Goal: Task Accomplishment & Management: Use online tool/utility

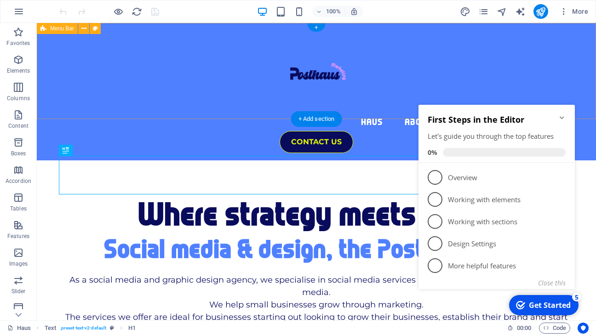
click at [176, 41] on div "Haus About Us Services Contacts CONTACT US" at bounding box center [316, 92] width 559 height 138
select select "dialog"
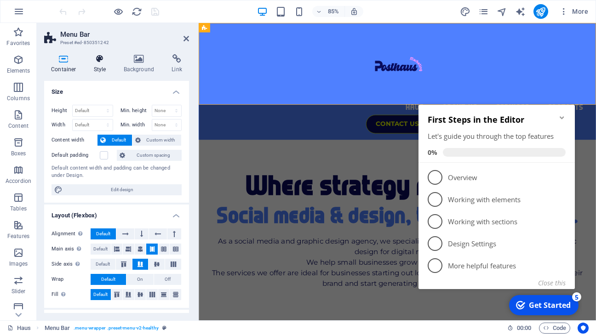
click at [100, 61] on icon at bounding box center [100, 58] width 26 height 9
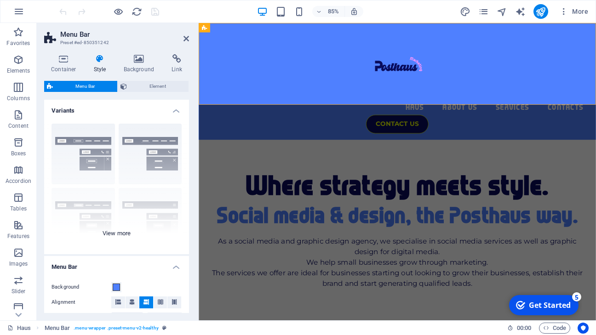
click at [116, 235] on div "Border Centered Default Fixed Loki Trigger Wide XXL" at bounding box center [116, 185] width 145 height 138
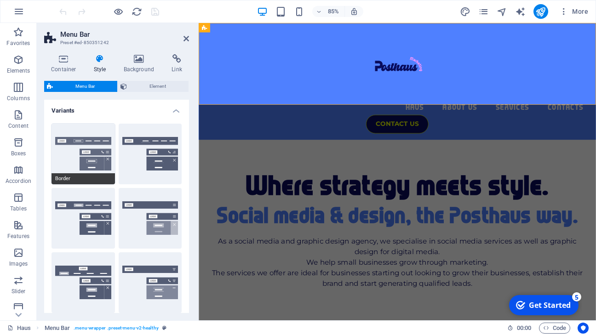
click at [92, 141] on button "Border" at bounding box center [83, 154] width 63 height 61
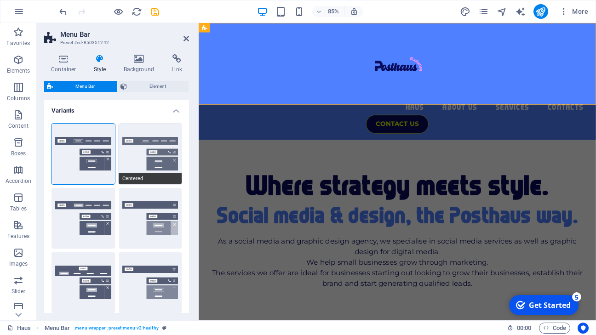
click at [153, 142] on button "Centered" at bounding box center [150, 154] width 63 height 61
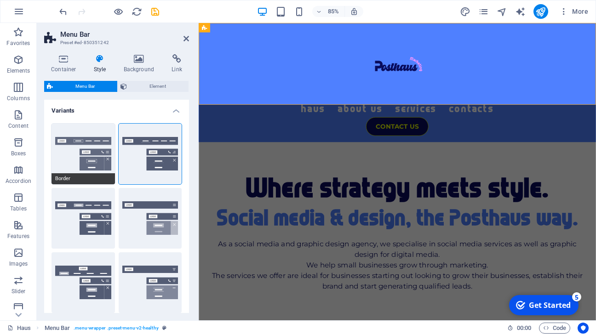
click at [88, 159] on button "Border" at bounding box center [83, 154] width 63 height 61
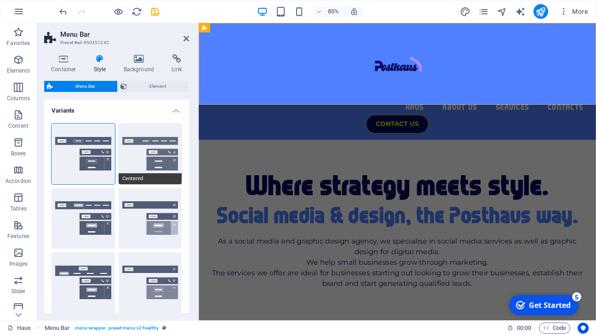
click at [137, 154] on button "Centered" at bounding box center [150, 154] width 63 height 61
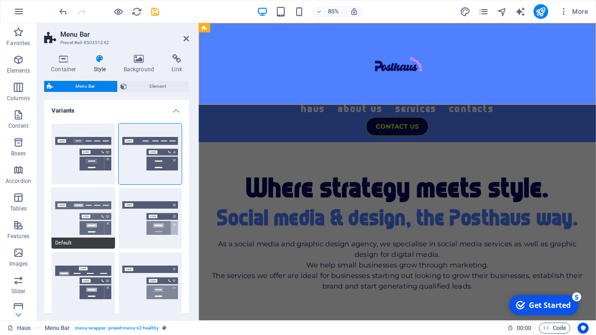
click at [86, 216] on button "Default" at bounding box center [83, 218] width 63 height 61
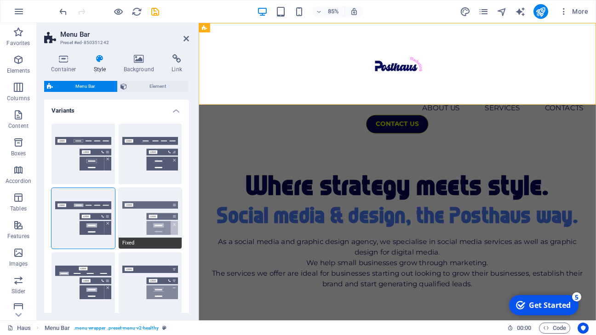
click at [141, 222] on button "Fixed" at bounding box center [150, 218] width 63 height 61
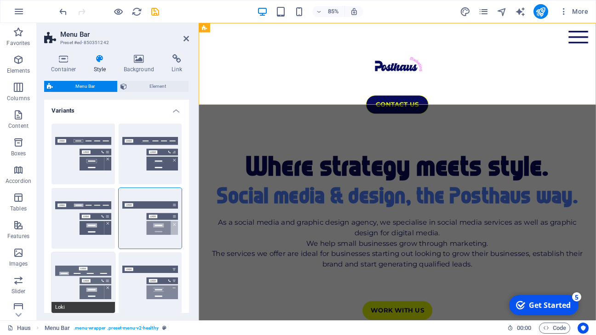
click at [86, 272] on button "Loki" at bounding box center [83, 283] width 63 height 61
type input "0"
select select "DISABLED_OPTION_VALUE"
type input "2"
type input "1"
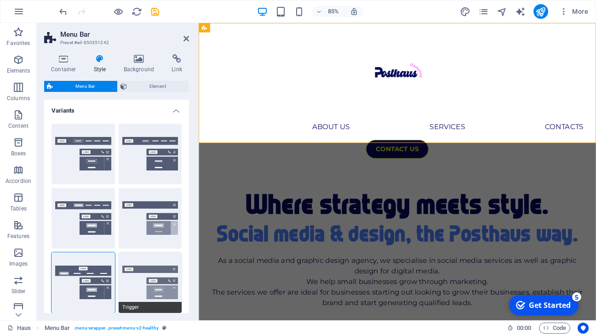
click at [144, 280] on button "Trigger" at bounding box center [150, 283] width 63 height 61
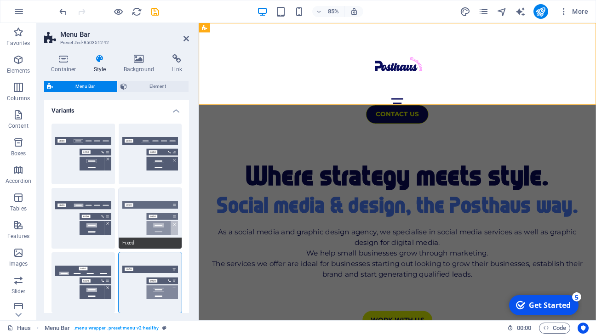
click at [149, 213] on button "Fixed" at bounding box center [150, 218] width 63 height 61
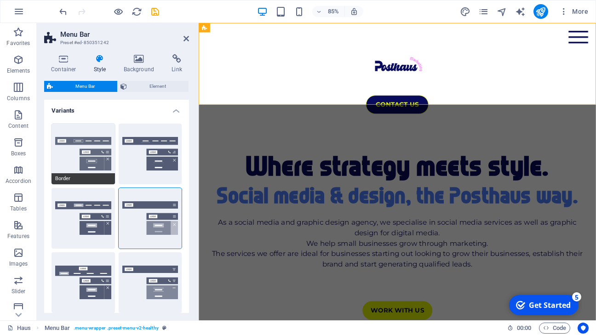
click at [92, 155] on button "Border" at bounding box center [83, 154] width 63 height 61
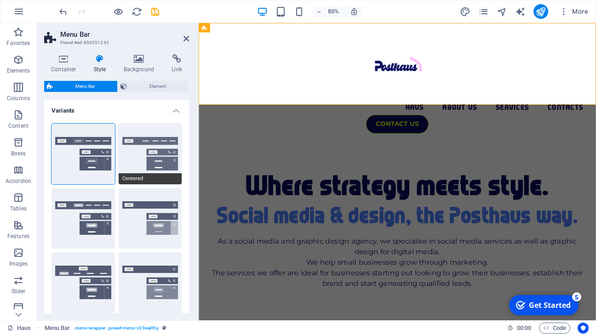
click at [175, 160] on button "Centered" at bounding box center [150, 154] width 63 height 61
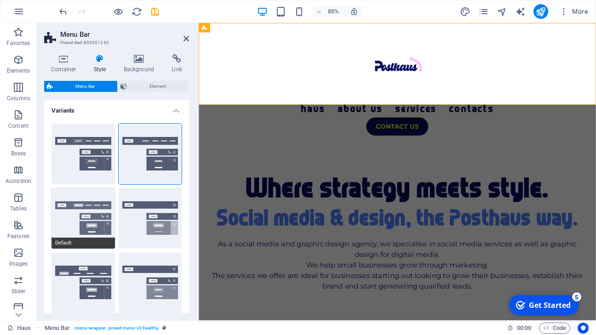
click at [77, 214] on button "Default" at bounding box center [83, 218] width 63 height 61
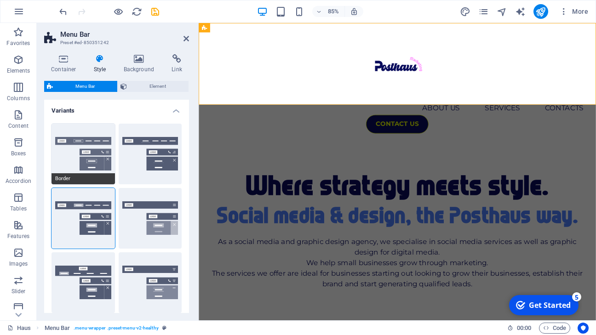
click at [98, 155] on button "Border" at bounding box center [83, 154] width 63 height 61
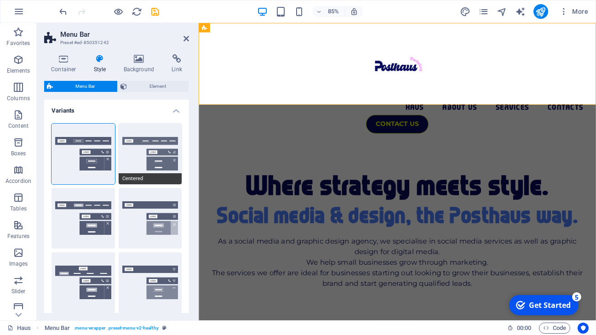
click at [163, 149] on button "Centered" at bounding box center [150, 154] width 63 height 61
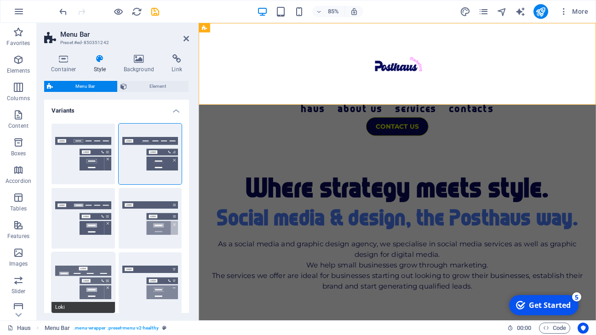
click at [91, 285] on button "Loki" at bounding box center [83, 283] width 63 height 61
type input "0"
select select "DISABLED_OPTION_VALUE"
type input "2"
type input "1"
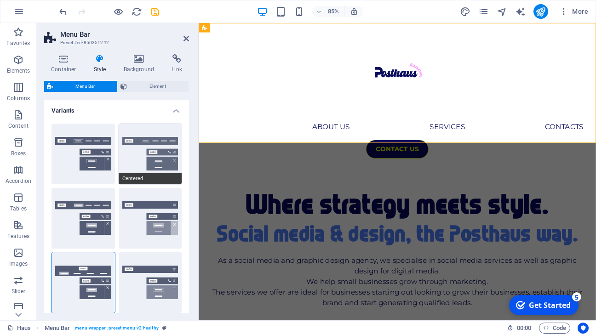
click at [149, 147] on button "Centered" at bounding box center [150, 154] width 63 height 61
type input "1"
select select "rem"
type input "1"
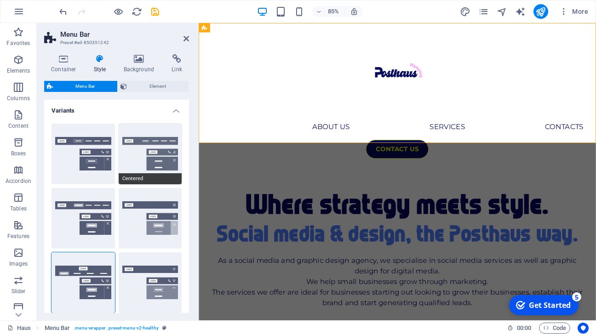
type input "0"
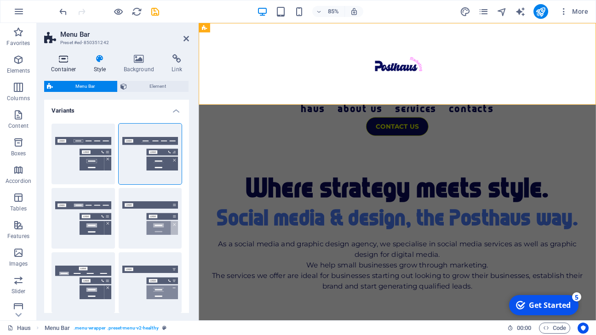
click at [75, 62] on icon at bounding box center [63, 58] width 39 height 9
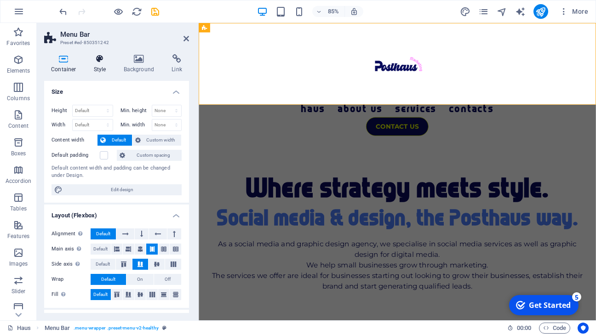
click at [102, 64] on h4 "Style" at bounding box center [102, 63] width 30 height 19
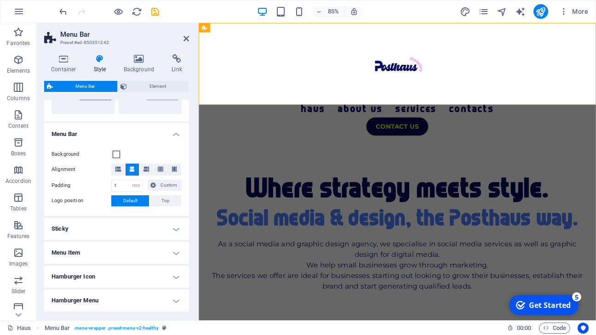
scroll to position [263, 0]
click at [117, 170] on icon at bounding box center [118, 170] width 6 height 6
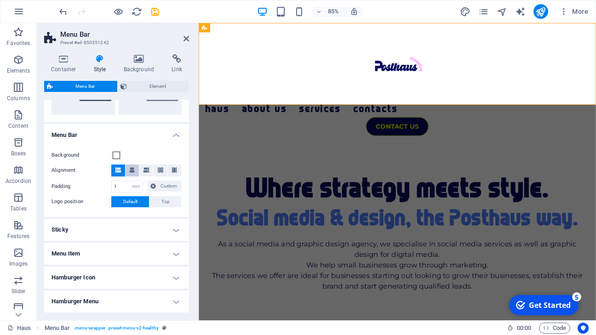
click at [128, 168] on button at bounding box center [133, 171] width 14 height 12
click at [121, 185] on input "1" at bounding box center [127, 186] width 31 height 11
click at [158, 150] on div "Background" at bounding box center [117, 155] width 130 height 11
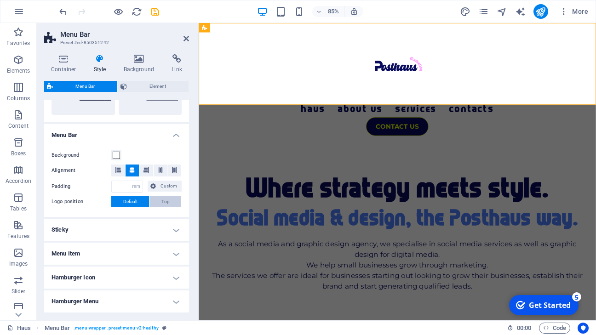
click at [167, 201] on span "Top" at bounding box center [165, 201] width 8 height 11
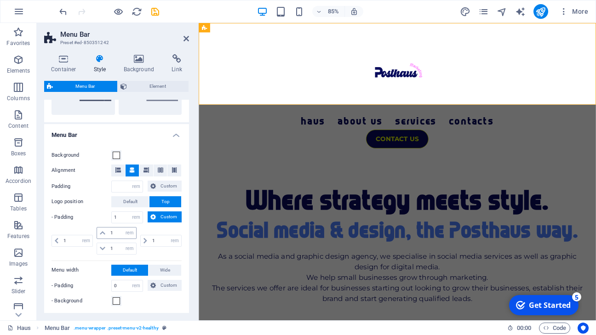
type input "1"
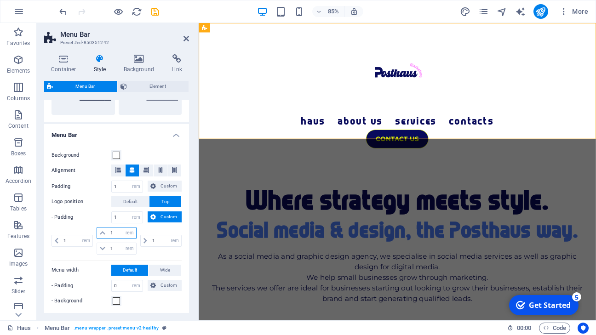
click at [114, 236] on input "1" at bounding box center [122, 233] width 28 height 11
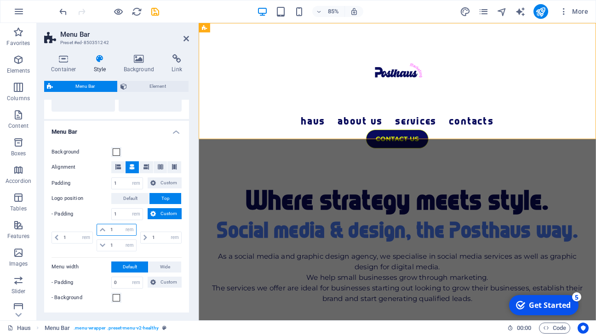
scroll to position [276, 0]
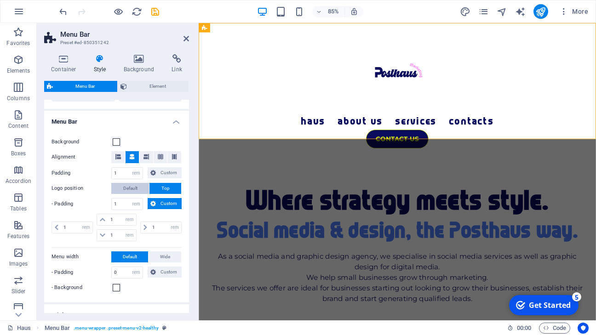
click at [133, 189] on span "Default" at bounding box center [130, 188] width 14 height 11
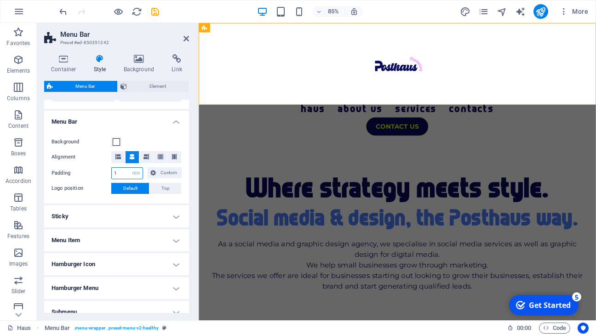
click at [120, 172] on input "1" at bounding box center [127, 173] width 31 height 11
type input "0"
click at [145, 121] on h4 "Menu Bar" at bounding box center [116, 119] width 145 height 17
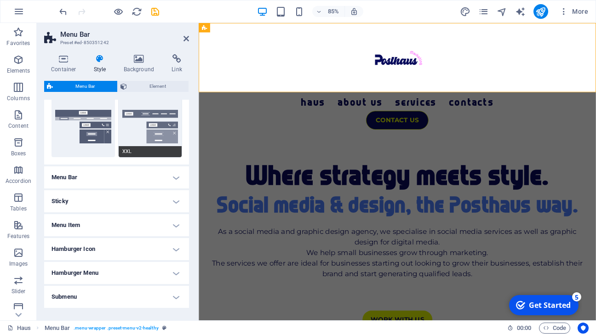
scroll to position [223, 0]
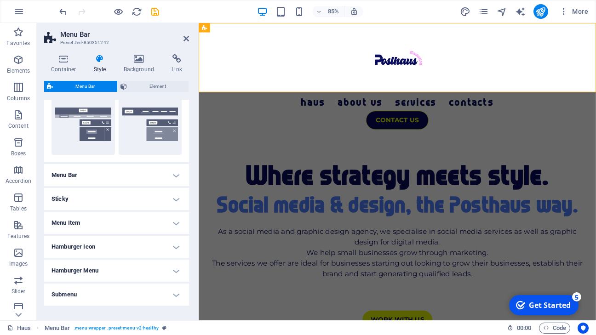
click at [172, 167] on h4 "Menu Bar" at bounding box center [116, 175] width 145 height 22
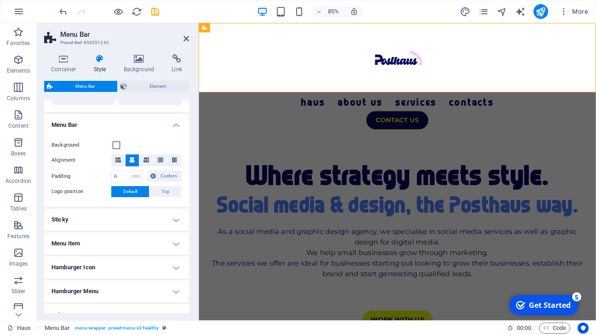
scroll to position [284, 0]
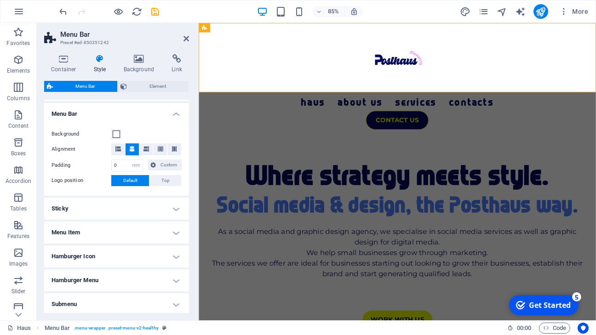
click at [174, 205] on h4 "Sticky" at bounding box center [116, 209] width 145 height 22
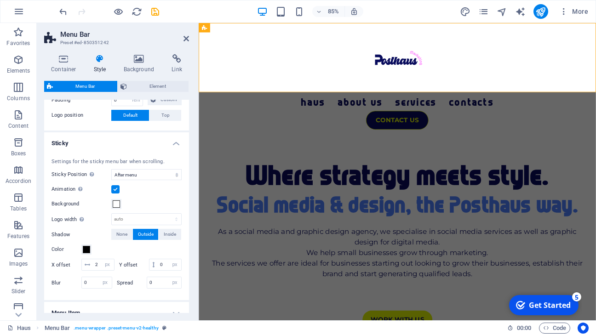
scroll to position [350, 0]
click at [114, 188] on label at bounding box center [115, 188] width 8 height 8
click at [0, 0] on input "Animation Sets a smooth transition when sticky menu appears" at bounding box center [0, 0] width 0 height 0
click at [115, 190] on label at bounding box center [115, 188] width 8 height 8
click at [0, 0] on input "Animation Sets a smooth transition when sticky menu appears" at bounding box center [0, 0] width 0 height 0
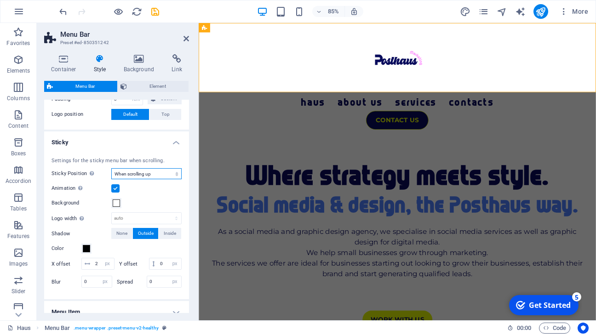
select select "sticky_menu"
click at [149, 199] on div "Background" at bounding box center [117, 203] width 130 height 11
click at [116, 201] on span at bounding box center [116, 203] width 7 height 7
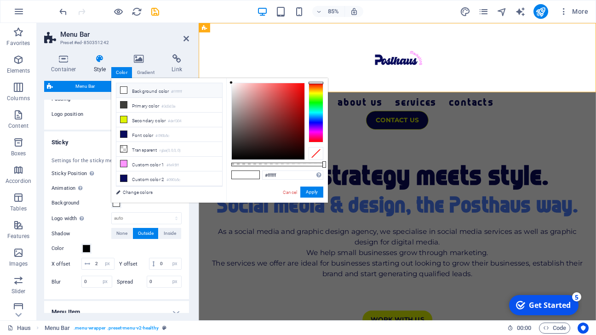
click at [93, 187] on label "Animation Sets a smooth transition when sticky menu appears" at bounding box center [82, 188] width 60 height 11
click at [0, 0] on input "Animation Sets a smooth transition when sticky menu appears" at bounding box center [0, 0] width 0 height 0
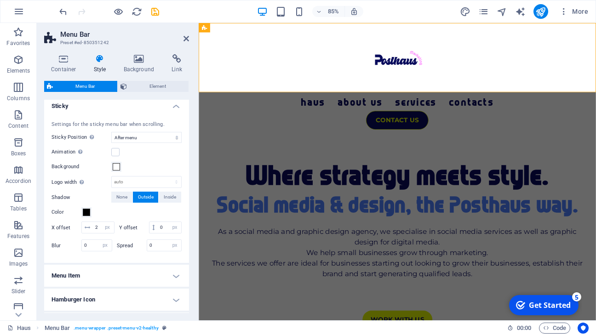
scroll to position [388, 0]
click at [86, 212] on span at bounding box center [86, 210] width 7 height 7
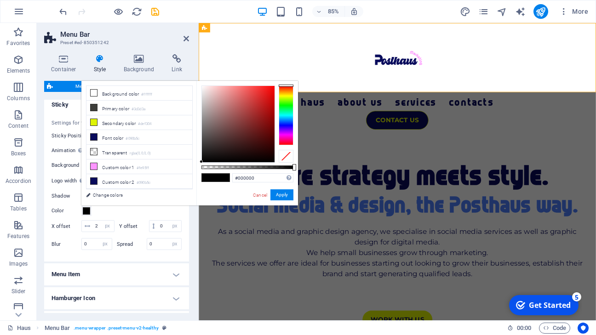
click at [70, 206] on label "Color" at bounding box center [67, 211] width 30 height 11
click at [81, 206] on button "Color" at bounding box center [86, 211] width 10 height 10
click at [135, 216] on div "Color" at bounding box center [117, 211] width 130 height 11
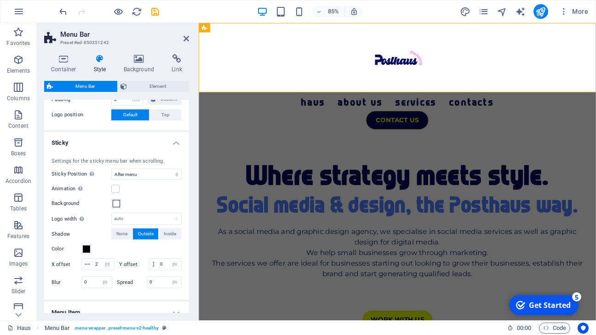
scroll to position [350, 0]
click at [175, 143] on h4 "Sticky" at bounding box center [116, 140] width 145 height 17
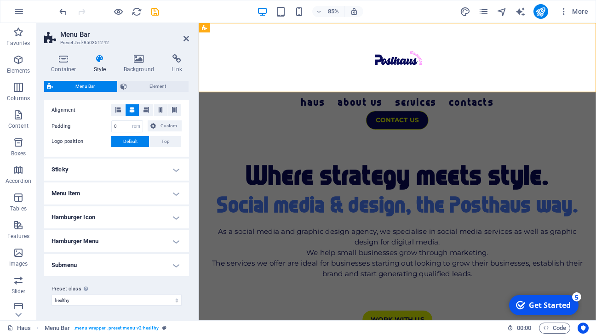
scroll to position [322, 0]
click at [173, 195] on h4 "Menu Item" at bounding box center [116, 194] width 145 height 22
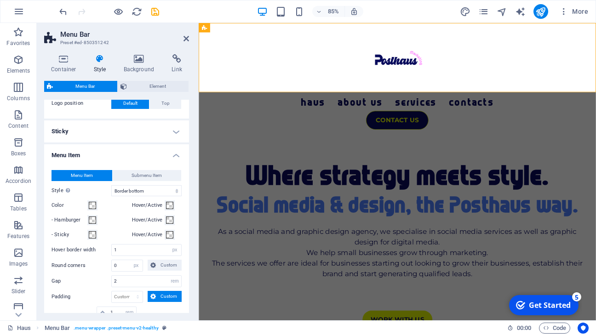
scroll to position [363, 0]
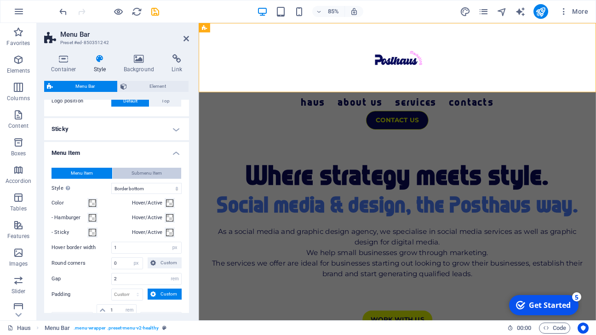
click at [144, 169] on span "Submenu Item" at bounding box center [147, 173] width 30 height 11
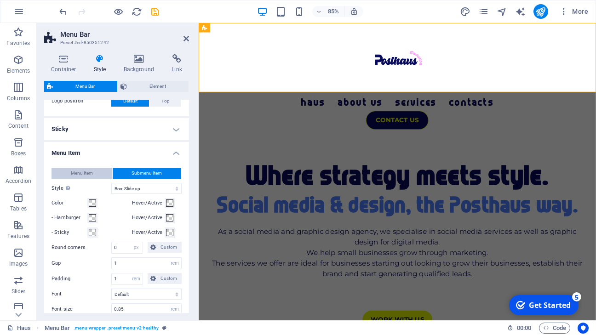
click at [88, 173] on span "Menu Item" at bounding box center [82, 173] width 22 height 11
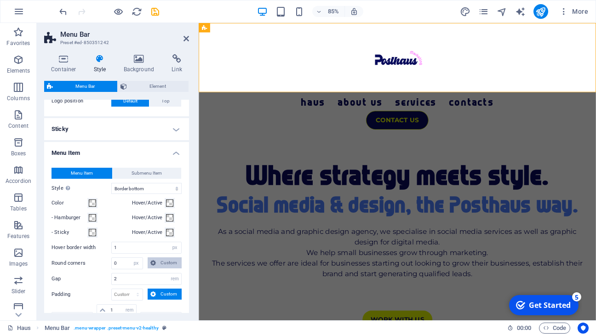
scroll to position [401, 0]
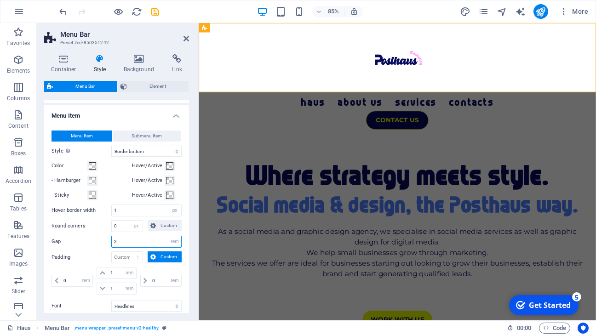
click at [118, 244] on input "2" at bounding box center [146, 241] width 69 height 11
type input "1"
click at [94, 243] on label "Gap" at bounding box center [82, 241] width 60 height 5
click at [120, 240] on input "1" at bounding box center [146, 241] width 69 height 11
type input "2"
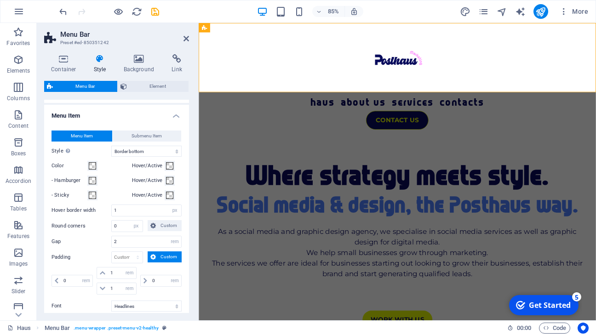
click at [95, 241] on label "Gap" at bounding box center [82, 241] width 60 height 5
click at [115, 272] on input "1" at bounding box center [122, 273] width 28 height 11
type input "0"
click at [115, 290] on input "1" at bounding box center [122, 288] width 28 height 11
type input "1"
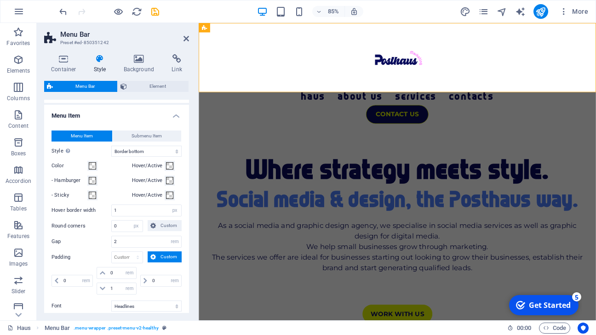
click at [85, 245] on div "Gap 2 px rem % vh vw" at bounding box center [117, 242] width 130 height 12
click at [118, 290] on input "1" at bounding box center [122, 288] width 28 height 11
type input "0"
select select "rem"
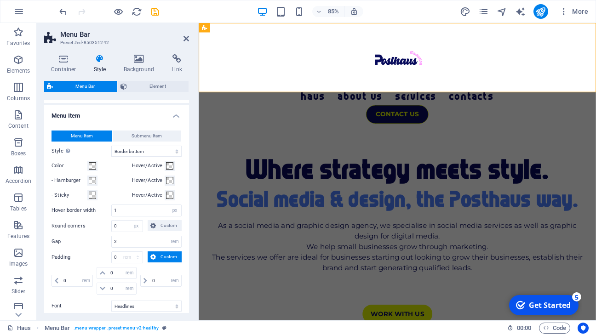
click at [98, 247] on div "Menu Item Submenu Item Style Switch to preview mode and move the mouse over men…" at bounding box center [116, 260] width 149 height 278
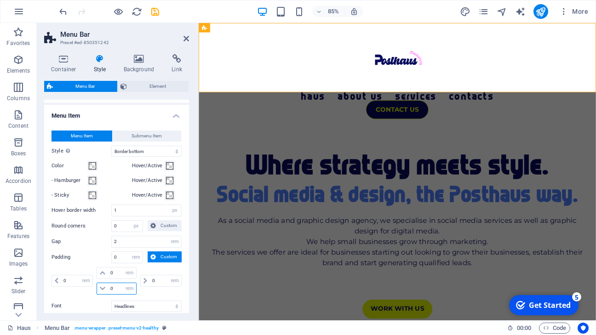
click at [119, 290] on input "0" at bounding box center [122, 288] width 28 height 11
type input "1"
select select "DISABLED_OPTION_VALUE"
click at [94, 252] on div "Padding px rem % vh vw Custom Custom" at bounding box center [117, 258] width 130 height 12
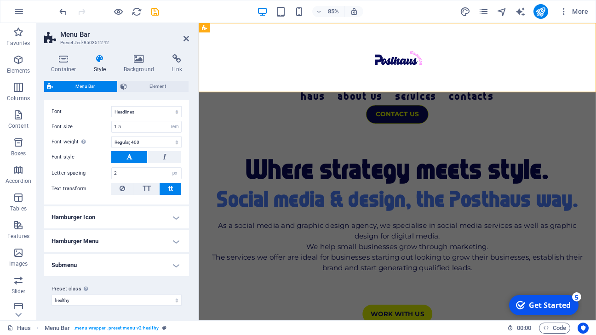
scroll to position [595, 0]
click at [174, 265] on h4 "Submenu" at bounding box center [116, 266] width 145 height 22
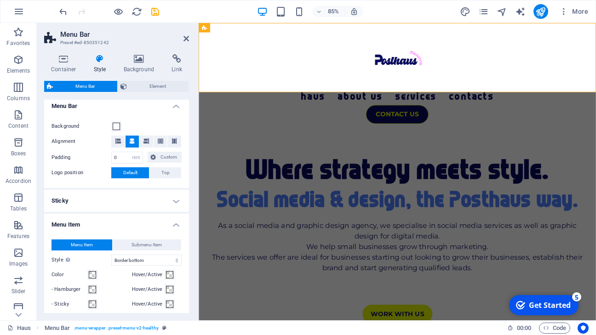
scroll to position [286, 0]
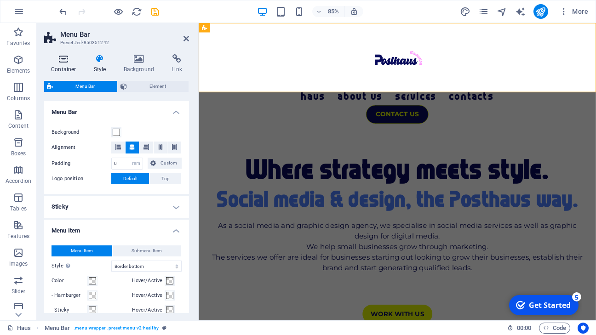
click at [56, 59] on icon at bounding box center [63, 58] width 39 height 9
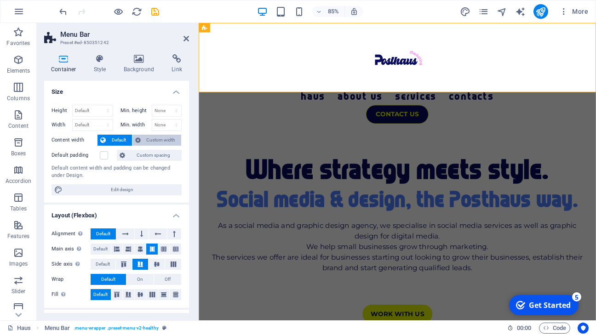
click at [161, 137] on span "Custom width" at bounding box center [161, 140] width 35 height 11
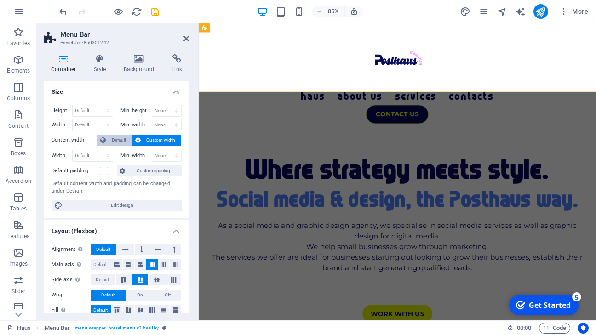
click at [120, 137] on span "Default" at bounding box center [119, 140] width 21 height 11
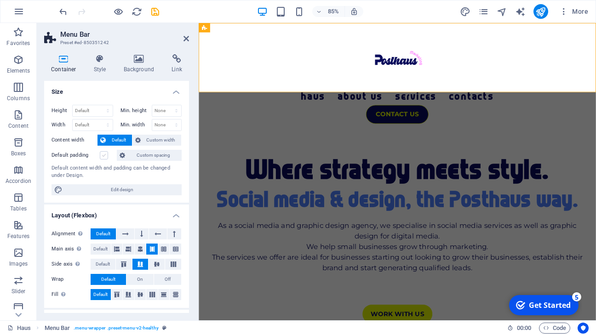
click at [101, 155] on label at bounding box center [104, 155] width 8 height 8
click at [0, 0] on input "Default padding" at bounding box center [0, 0] width 0 height 0
click at [103, 155] on label at bounding box center [104, 155] width 8 height 8
click at [0, 0] on input "Default padding" at bounding box center [0, 0] width 0 height 0
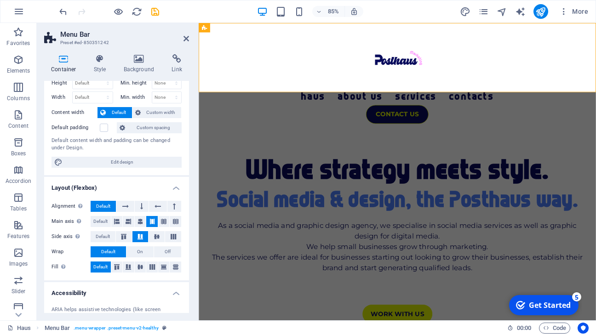
scroll to position [28, 0]
click at [114, 218] on icon at bounding box center [117, 221] width 6 height 11
click at [128, 222] on icon at bounding box center [129, 221] width 6 height 11
click at [142, 221] on icon at bounding box center [141, 221] width 6 height 11
click at [151, 221] on icon at bounding box center [152, 221] width 6 height 11
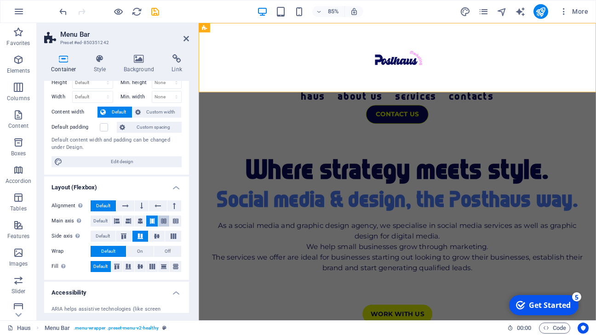
click at [161, 222] on icon at bounding box center [164, 221] width 6 height 11
click at [150, 221] on icon at bounding box center [152, 221] width 6 height 11
click at [163, 222] on icon at bounding box center [164, 221] width 6 height 11
click at [175, 220] on icon at bounding box center [176, 221] width 6 height 11
click at [161, 220] on icon at bounding box center [164, 221] width 6 height 11
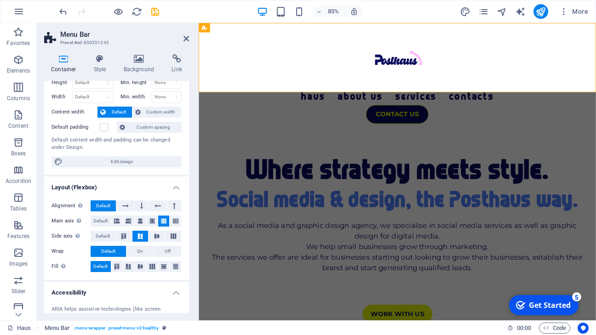
click at [139, 185] on h4 "Layout (Flexbox)" at bounding box center [116, 185] width 145 height 17
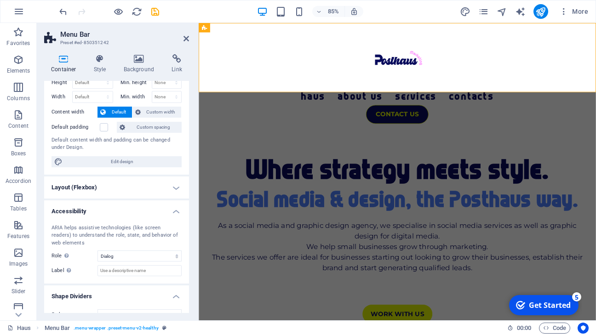
click at [165, 187] on h4 "Layout (Flexbox)" at bounding box center [116, 188] width 145 height 22
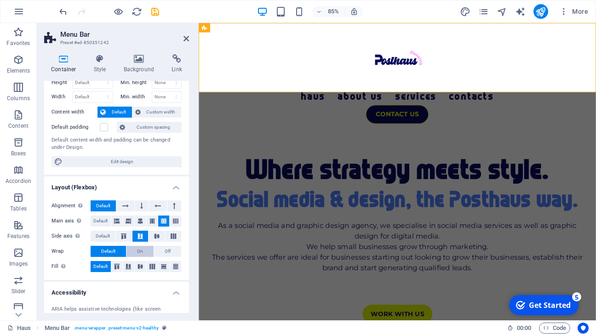
click at [144, 247] on button "On" at bounding box center [139, 251] width 27 height 11
click at [166, 250] on span "Off" at bounding box center [168, 251] width 6 height 11
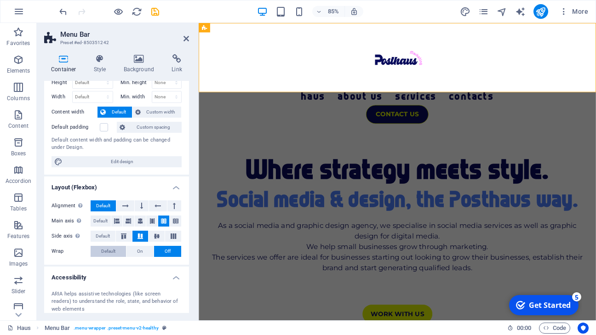
click at [113, 247] on span "Default" at bounding box center [108, 251] width 14 height 11
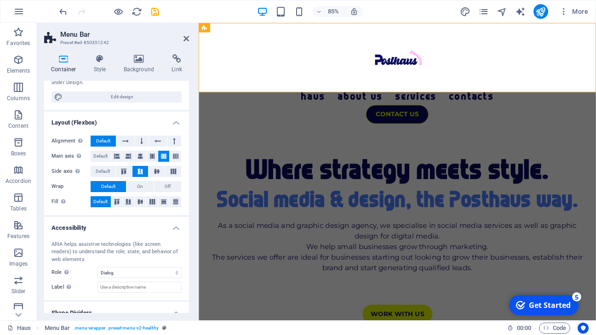
scroll to position [123, 0]
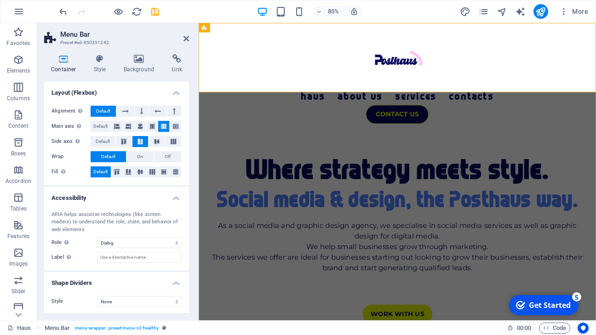
click at [177, 276] on h4 "Shape Dividers" at bounding box center [116, 280] width 145 height 17
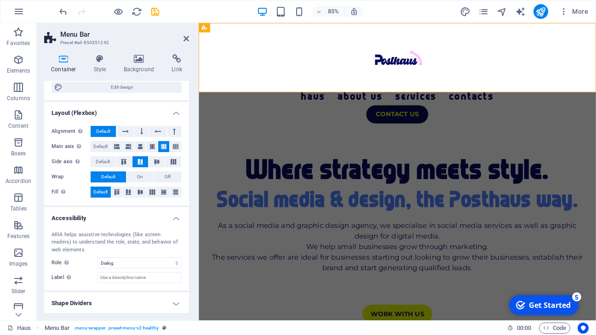
click at [173, 214] on h4 "Accessibility" at bounding box center [116, 215] width 145 height 17
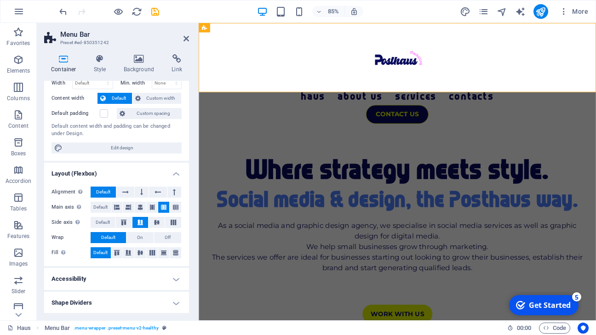
click at [175, 171] on h4 "Layout (Flexbox)" at bounding box center [116, 171] width 145 height 17
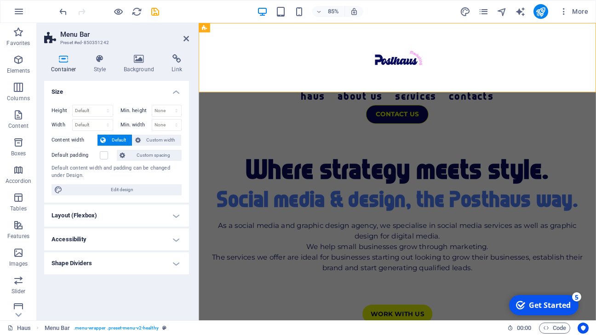
scroll to position [0, 0]
click at [129, 188] on span "Edit design" at bounding box center [122, 189] width 114 height 11
select select "px"
select select "400"
select select "px"
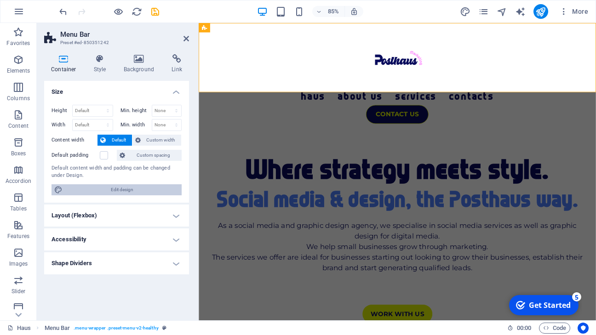
select select "rem"
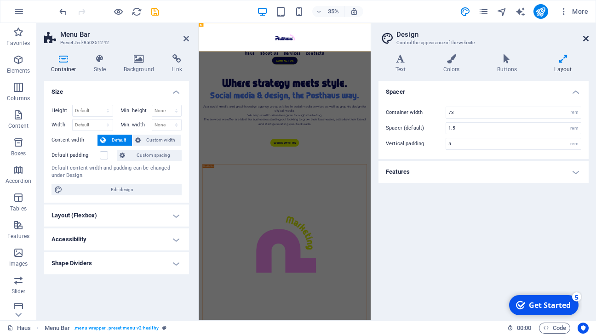
click at [585, 37] on icon at bounding box center [586, 38] width 6 height 7
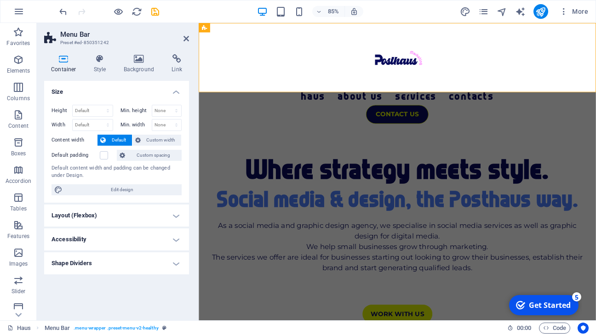
click at [176, 92] on h4 "Size" at bounding box center [116, 89] width 145 height 17
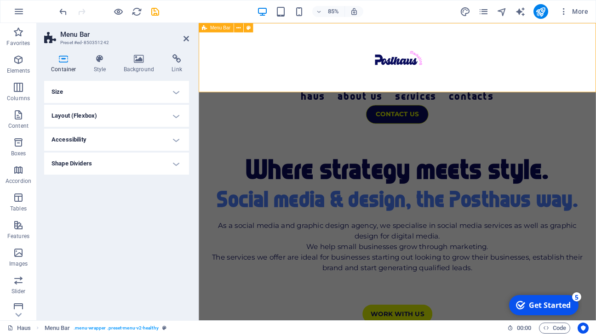
click at [379, 30] on div "Haus About Us Services Contacts CONTACT US" at bounding box center [432, 82] width 467 height 119
click at [223, 27] on span "Menu Bar" at bounding box center [220, 27] width 20 height 5
click at [238, 28] on icon at bounding box center [238, 27] width 4 height 8
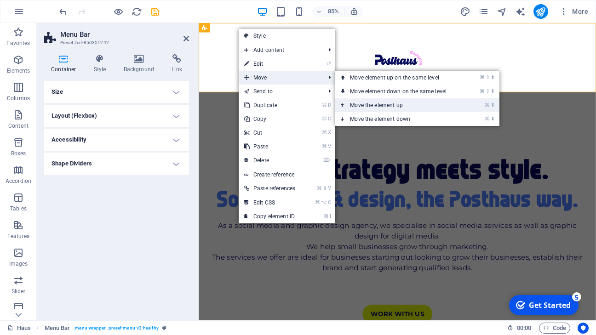
click at [397, 103] on link "⌘ ⬆ Move the element up" at bounding box center [400, 105] width 130 height 14
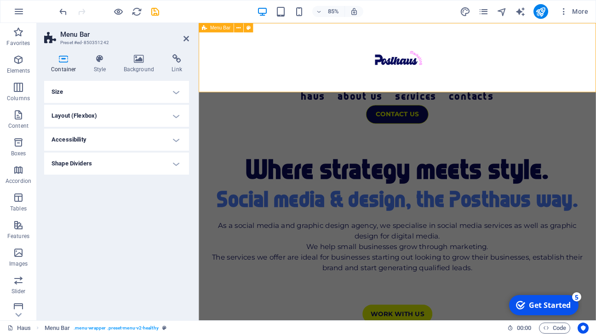
click at [224, 28] on span "Menu Bar" at bounding box center [220, 27] width 20 height 5
click at [241, 26] on button at bounding box center [238, 27] width 9 height 9
click at [18, 120] on icon "button" at bounding box center [18, 114] width 11 height 11
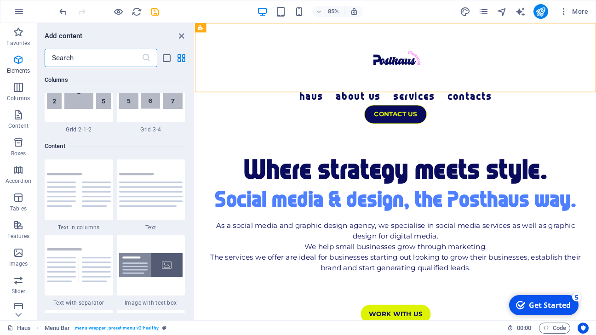
scroll to position [1609, 0]
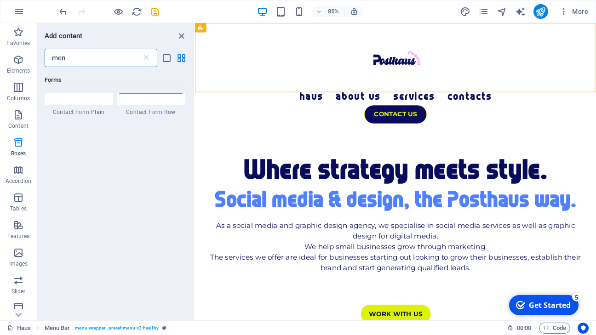
type input "menu"
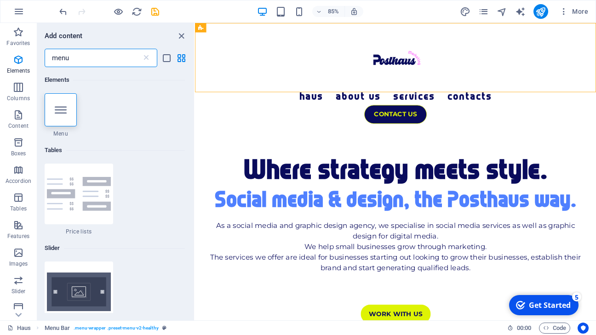
scroll to position [54, 0]
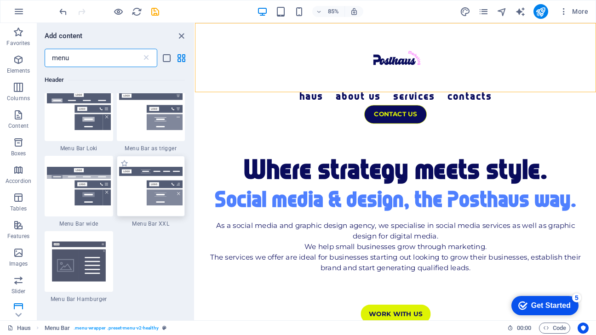
scroll to position [431, 0]
type input "menu"
click at [155, 174] on img at bounding box center [151, 186] width 64 height 39
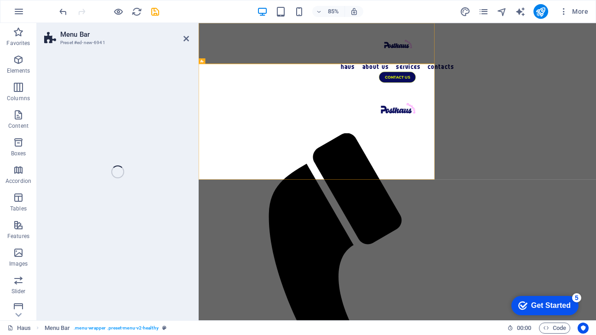
select select "rem"
select select "preset-menu-v2-xxl"
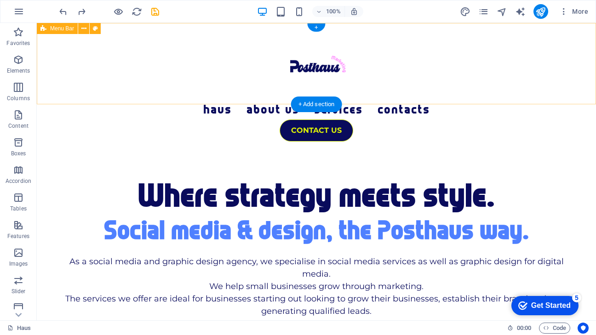
click at [212, 52] on div "Haus About Us Services Contacts CONTACT US" at bounding box center [316, 82] width 559 height 119
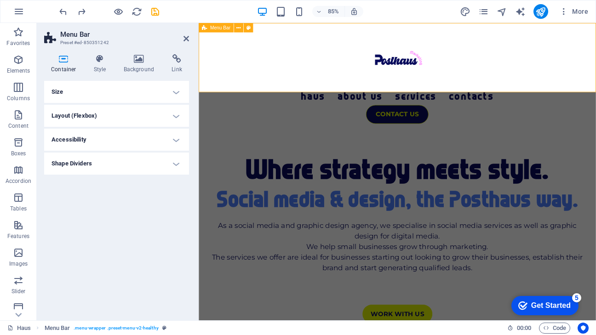
click at [391, 53] on div "Haus About Us Services Contacts CONTACT US" at bounding box center [432, 82] width 467 height 119
click at [175, 92] on h4 "Size" at bounding box center [116, 92] width 145 height 22
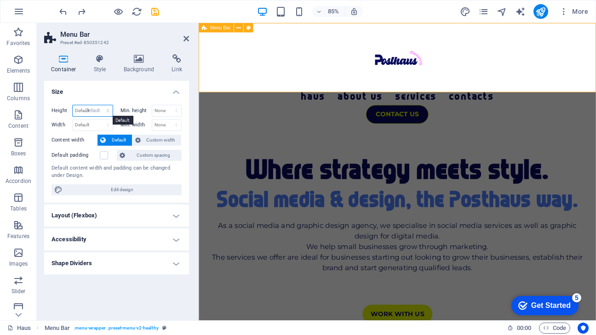
select select "DISABLED_OPTION_VALUE"
select select "px"
type input "177"
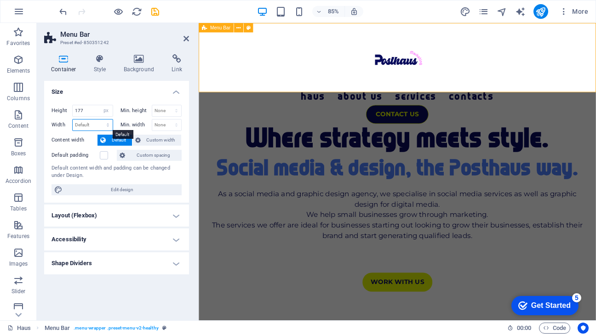
select select "px"
type input "1016"
select select "px"
type input "0"
select select "px"
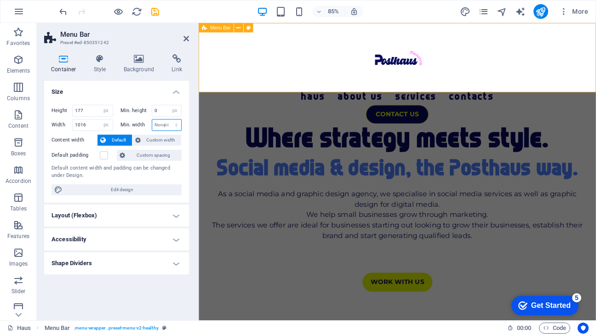
type input "0"
click at [93, 110] on input "177" at bounding box center [93, 110] width 40 height 11
type input "100"
click at [90, 123] on input "1016" at bounding box center [93, 125] width 40 height 11
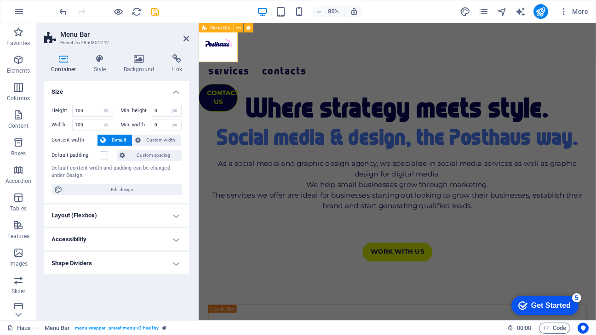
click at [108, 92] on h4 "Size" at bounding box center [116, 89] width 145 height 17
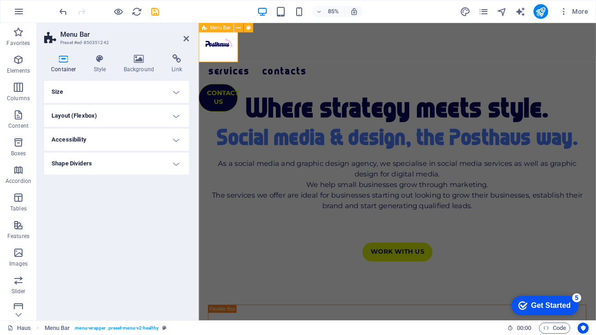
click at [149, 87] on h4 "Size" at bounding box center [116, 92] width 145 height 22
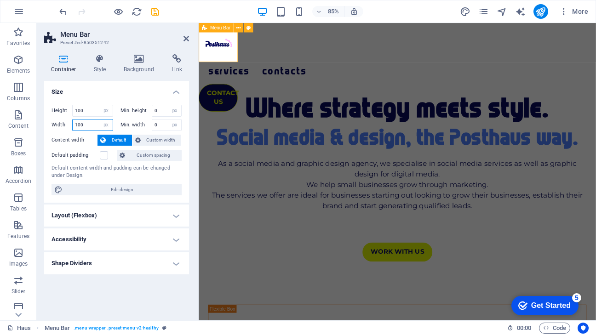
drag, startPoint x: 86, startPoint y: 123, endPoint x: 53, endPoint y: 122, distance: 33.6
click at [53, 123] on div "Width 100 Default px rem % em vh vw" at bounding box center [83, 125] width 62 height 12
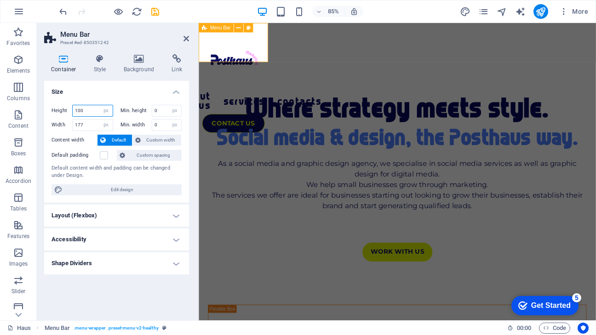
click at [85, 108] on input "100" at bounding box center [93, 110] width 40 height 11
drag, startPoint x: 87, startPoint y: 120, endPoint x: 68, endPoint y: 120, distance: 18.9
click at [69, 120] on div "Width 177 Default px rem % em vh vw" at bounding box center [83, 125] width 62 height 12
click at [99, 86] on h4 "Size" at bounding box center [116, 89] width 145 height 17
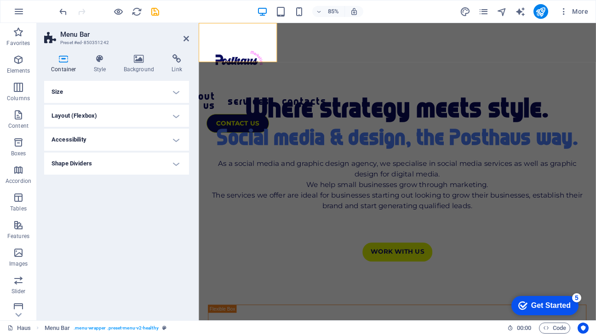
click at [175, 92] on h4 "Size" at bounding box center [116, 92] width 145 height 22
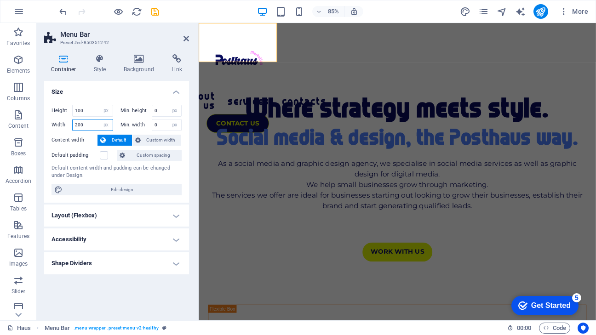
click at [87, 122] on input "200" at bounding box center [93, 125] width 40 height 11
drag, startPoint x: 92, startPoint y: 128, endPoint x: 64, endPoint y: 127, distance: 28.1
click at [64, 127] on div "Width 200 Default px rem % em vh vw" at bounding box center [83, 125] width 62 height 12
type input "20"
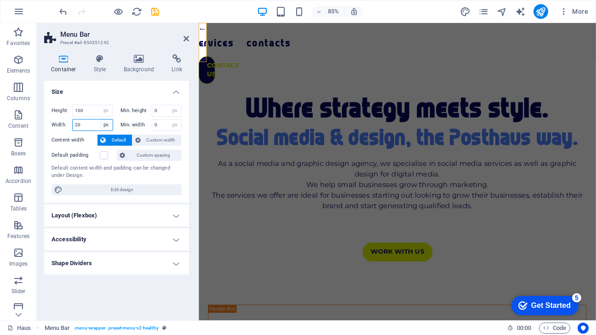
select select "default"
select select "DISABLED_OPTION_VALUE"
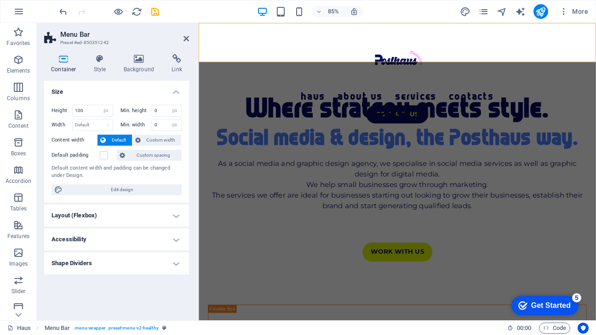
click at [119, 88] on h4 "Size" at bounding box center [116, 89] width 145 height 17
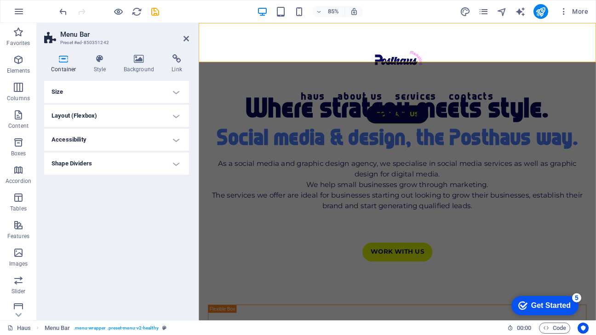
click at [176, 87] on h4 "Size" at bounding box center [116, 92] width 145 height 22
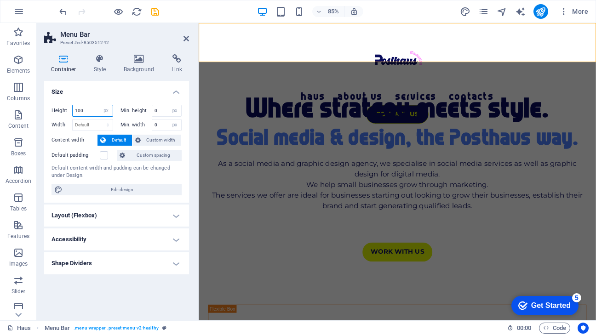
click at [93, 109] on input "100" at bounding box center [93, 110] width 40 height 11
type input "1"
type input "120"
click at [116, 89] on h4 "Size" at bounding box center [116, 89] width 145 height 17
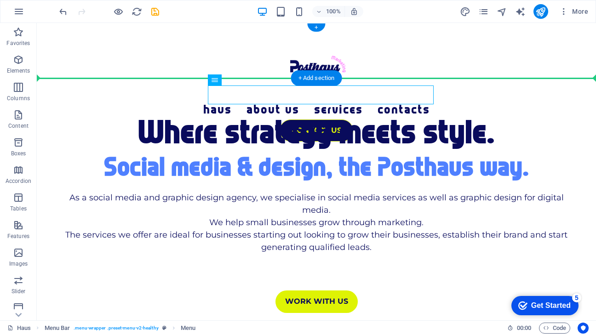
drag, startPoint x: 210, startPoint y: 88, endPoint x: 345, endPoint y: 60, distance: 137.7
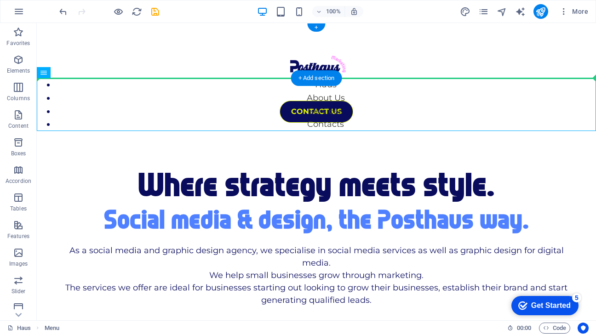
drag, startPoint x: 328, startPoint y: 115, endPoint x: 335, endPoint y: 61, distance: 55.2
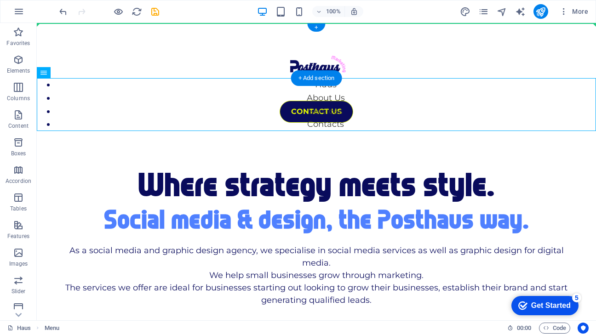
drag, startPoint x: 324, startPoint y: 111, endPoint x: 337, endPoint y: 43, distance: 68.8
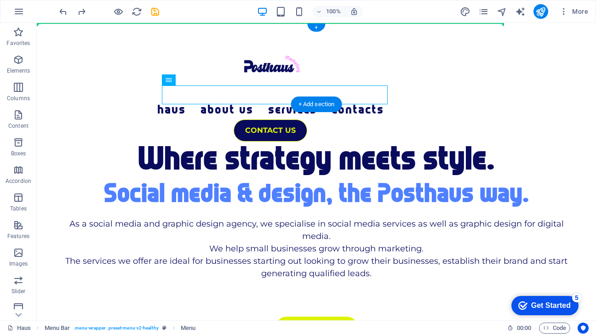
drag, startPoint x: 250, startPoint y: 93, endPoint x: 270, endPoint y: 59, distance: 39.4
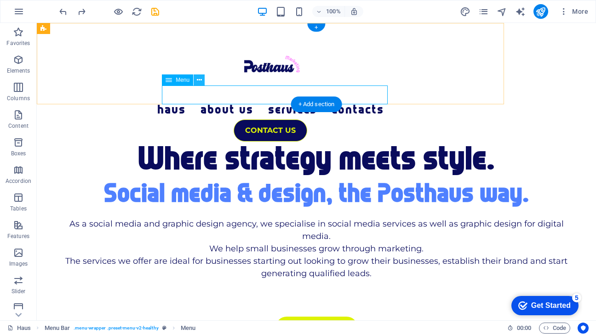
click at [198, 80] on icon at bounding box center [199, 80] width 5 height 10
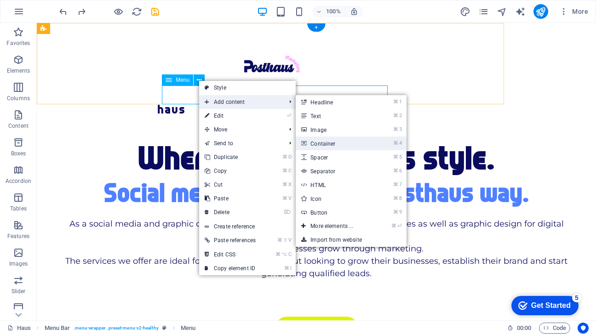
click at [355, 142] on link "⌘ 4 Container" at bounding box center [334, 144] width 76 height 14
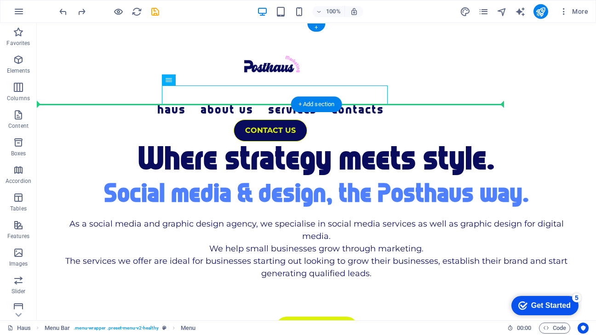
drag, startPoint x: 353, startPoint y: 91, endPoint x: 359, endPoint y: 66, distance: 26.0
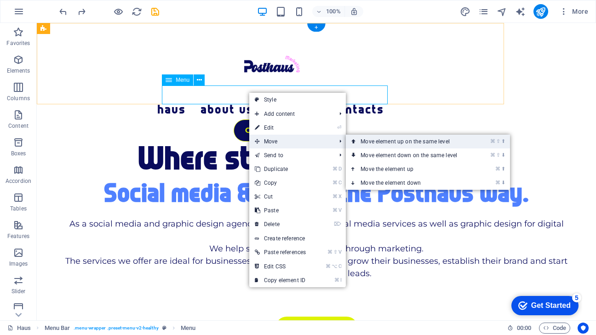
click at [374, 140] on link "⌘ ⇧ ⬆ Move element up on the same level" at bounding box center [411, 142] width 130 height 14
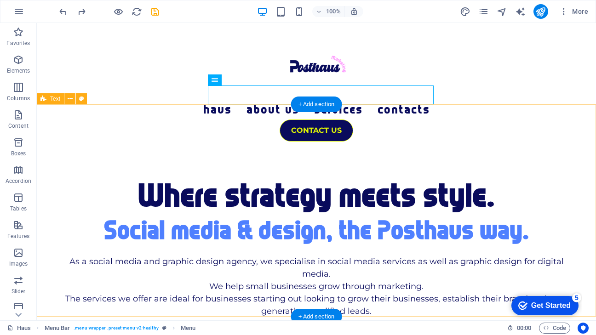
click at [582, 142] on div "Where strategy meets style. Social media & design, the Posthaus way. As a socia…" at bounding box center [316, 248] width 559 height 213
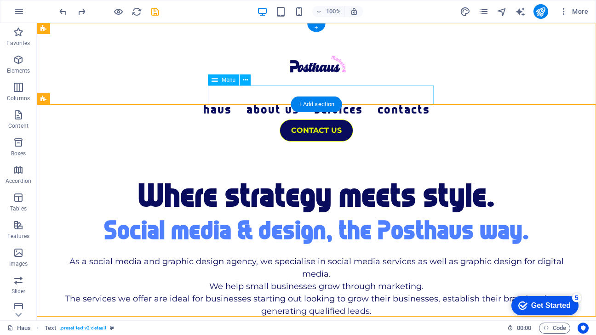
click at [370, 104] on nav "Haus About Us Services Contacts" at bounding box center [316, 113] width 537 height 19
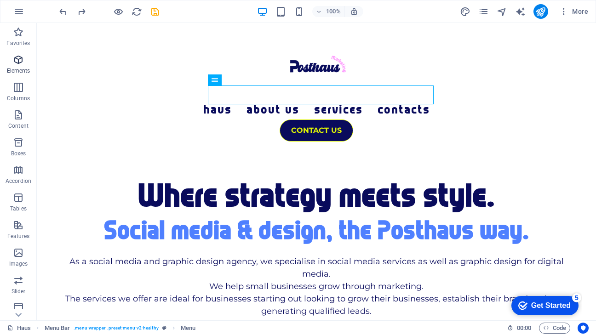
click at [21, 64] on icon "button" at bounding box center [18, 59] width 11 height 11
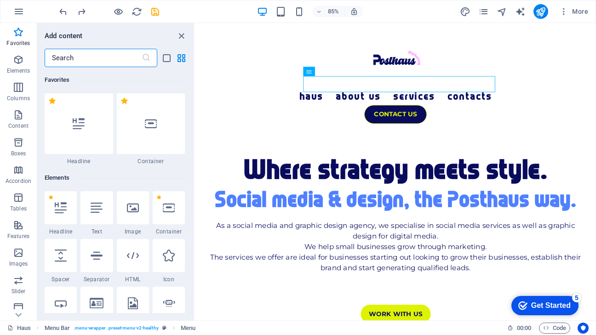
scroll to position [0, 0]
click at [179, 32] on icon "close panel" at bounding box center [181, 36] width 11 height 11
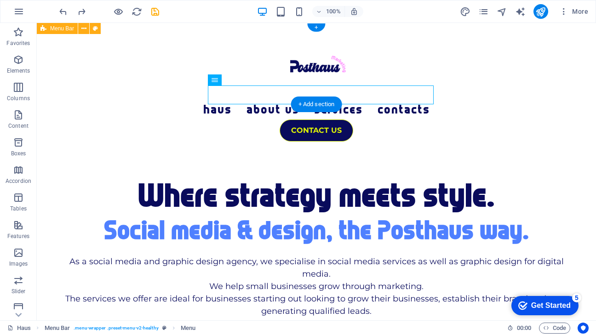
click at [368, 61] on div "Haus About Us Services Contacts CONTACT US" at bounding box center [316, 82] width 559 height 119
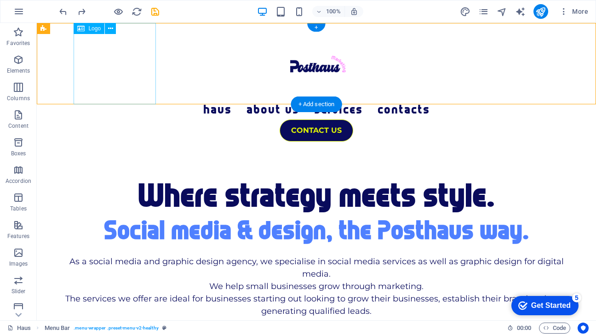
click at [140, 53] on div at bounding box center [316, 63] width 537 height 81
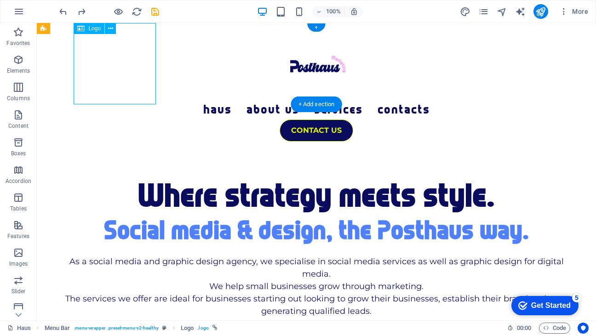
click at [140, 53] on div at bounding box center [316, 63] width 537 height 81
select select "px"
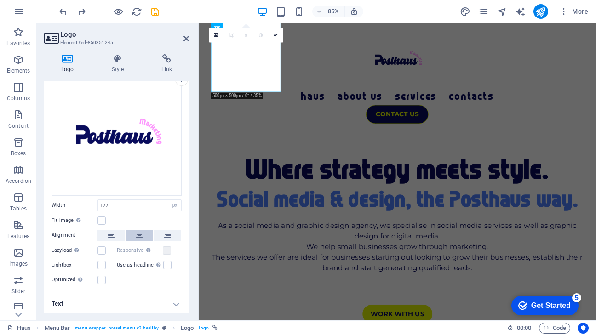
scroll to position [54, 0]
click at [164, 264] on label at bounding box center [167, 266] width 8 height 8
click at [0, 0] on input "Use as headline The image will be wrapped in an H1 headline tag. Useful for giv…" at bounding box center [0, 0] width 0 height 0
click at [167, 265] on label at bounding box center [167, 266] width 8 height 8
click at [0, 0] on input "Use as headline The image will be wrapped in an H1 headline tag. Useful for giv…" at bounding box center [0, 0] width 0 height 0
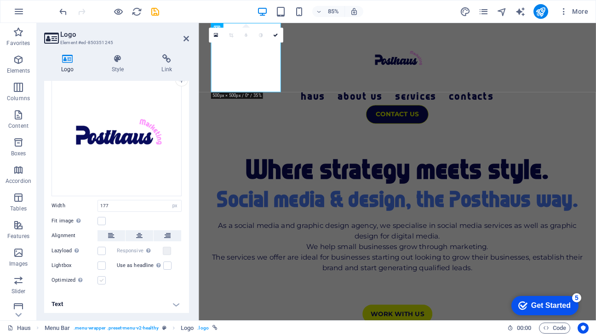
click at [102, 276] on label at bounding box center [102, 280] width 8 height 8
click at [0, 0] on input "Optimized Images are compressed to improve page speed." at bounding box center [0, 0] width 0 height 0
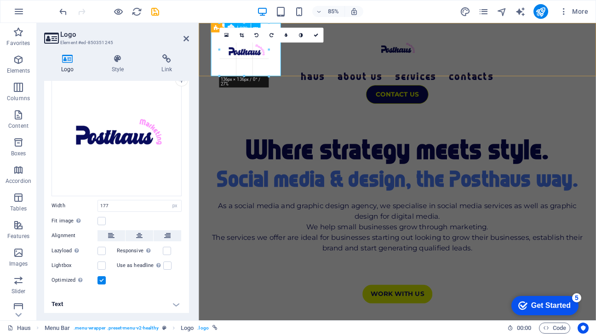
drag, startPoint x: 246, startPoint y: 92, endPoint x: 265, endPoint y: 69, distance: 30.1
type input "126"
click at [242, 33] on icon at bounding box center [243, 35] width 4 height 5
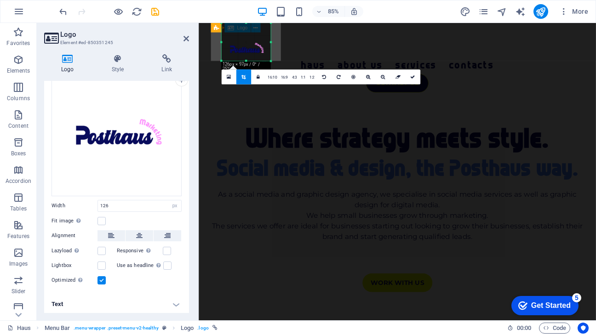
drag, startPoint x: 246, startPoint y: 73, endPoint x: 246, endPoint y: 60, distance: 13.3
click at [246, 60] on div at bounding box center [245, 61] width 49 height 3
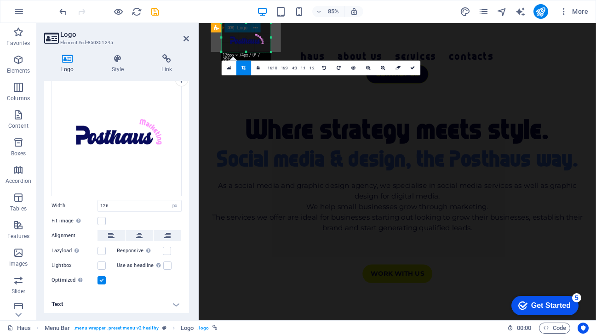
drag, startPoint x: 247, startPoint y: 23, endPoint x: 247, endPoint y: 34, distance: 10.6
click at [247, 34] on div "180 170 160 150 140 130 120 110 100 90 80 70 60 50 40 30 20 10 0 -10 -20 -30 -4…" at bounding box center [245, 37] width 49 height 29
click at [417, 69] on link at bounding box center [412, 68] width 15 height 15
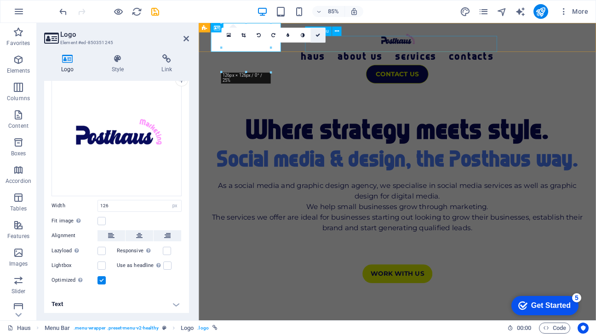
click at [316, 33] on icon at bounding box center [318, 35] width 5 height 5
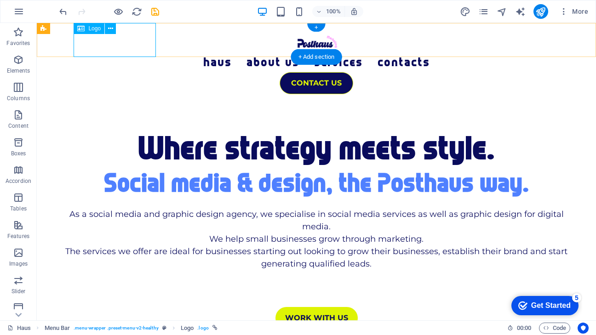
click at [125, 45] on div at bounding box center [316, 40] width 537 height 34
select select "px"
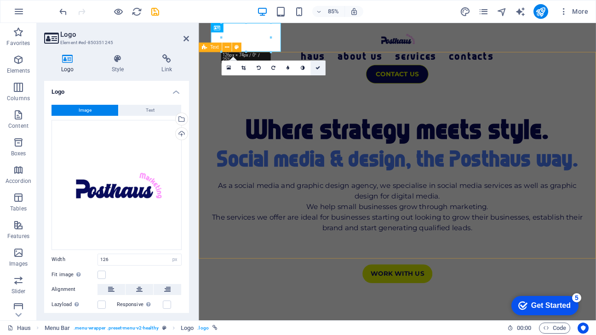
click at [320, 70] on icon at bounding box center [318, 68] width 5 height 5
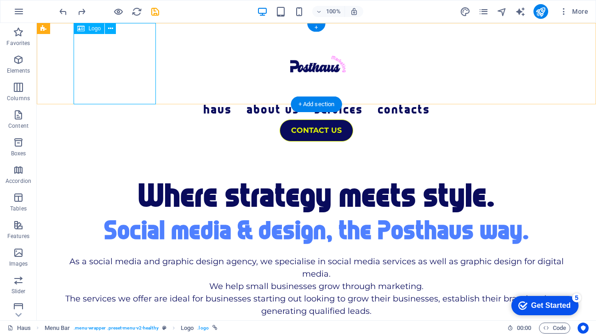
click at [109, 66] on div at bounding box center [316, 63] width 537 height 81
select select "px"
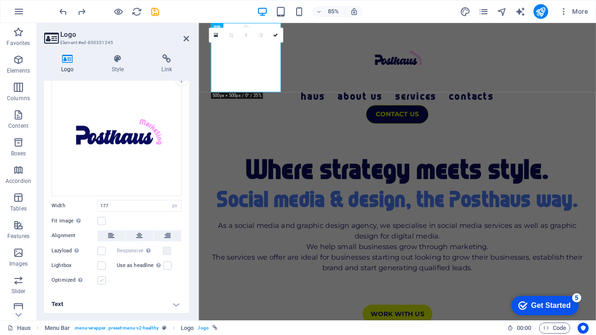
click at [99, 277] on label at bounding box center [102, 280] width 8 height 8
click at [0, 0] on input "Optimized Images are compressed to improve page speed." at bounding box center [0, 0] width 0 height 0
click at [234, 34] on icon at bounding box center [233, 35] width 4 height 5
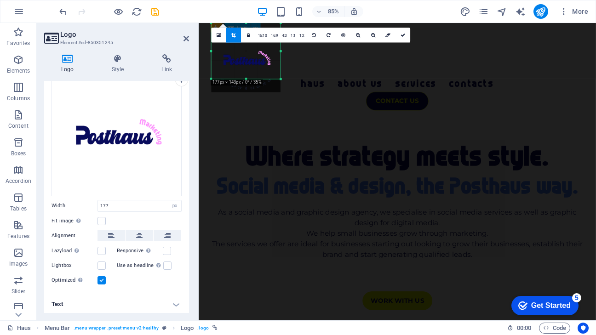
drag, startPoint x: 245, startPoint y: 93, endPoint x: 247, endPoint y: 77, distance: 15.7
click at [247, 77] on div "180 170 160 150 140 130 120 110 100 90 80 70 60 50 40 30 20 10 0 -10 -20 -30 -4…" at bounding box center [245, 51] width 69 height 56
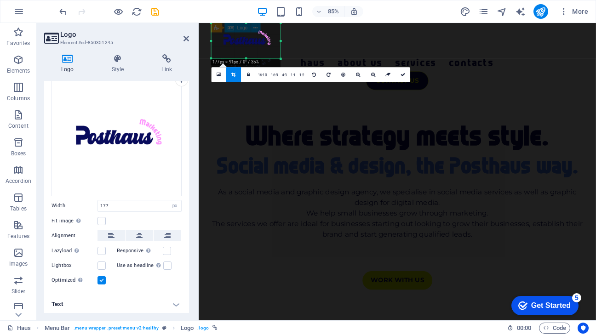
drag, startPoint x: 247, startPoint y: 24, endPoint x: 249, endPoint y: 48, distance: 24.0
click at [249, 48] on div "180 170 160 150 140 130 120 110 100 90 80 70 60 50 40 30 20 10 0 -10 -20 -30 -4…" at bounding box center [245, 40] width 69 height 35
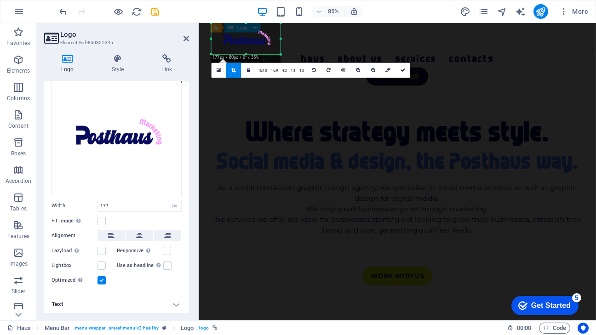
drag, startPoint x: 246, startPoint y: 59, endPoint x: 248, endPoint y: 54, distance: 5.4
click at [248, 54] on div at bounding box center [245, 54] width 69 height 3
click at [402, 70] on icon at bounding box center [403, 70] width 5 height 5
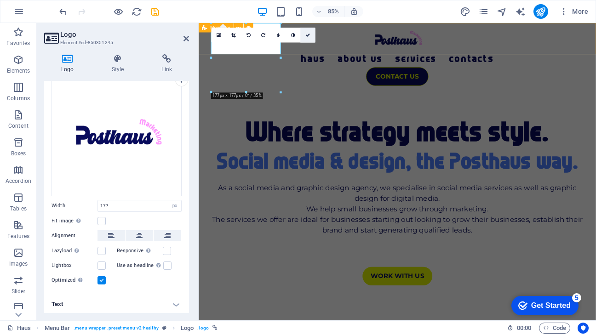
click at [307, 34] on icon at bounding box center [307, 35] width 5 height 5
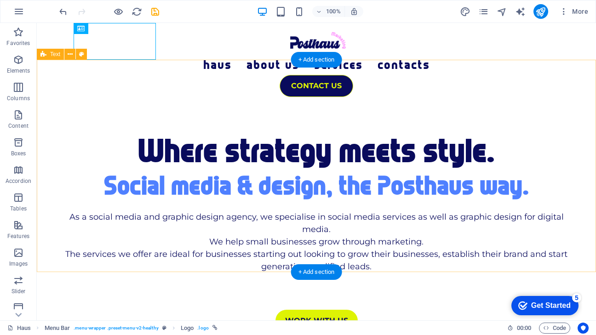
click at [584, 97] on div "Where strategy meets style. Social media & design, the Posthaus way. As a socia…" at bounding box center [316, 203] width 559 height 213
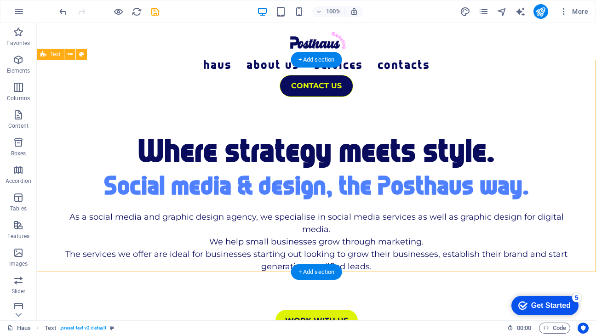
click at [578, 97] on div "Where strategy meets style. Social media & design, the Posthaus way. As a socia…" at bounding box center [316, 203] width 559 height 213
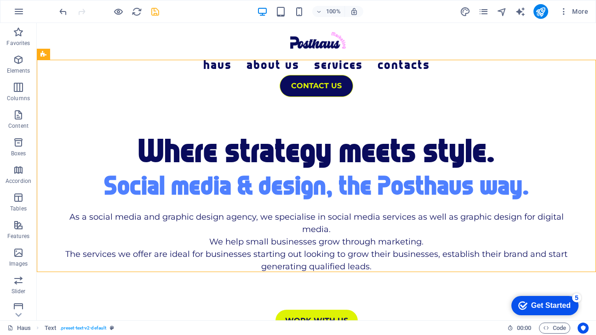
click at [158, 13] on icon "save" at bounding box center [155, 11] width 11 height 11
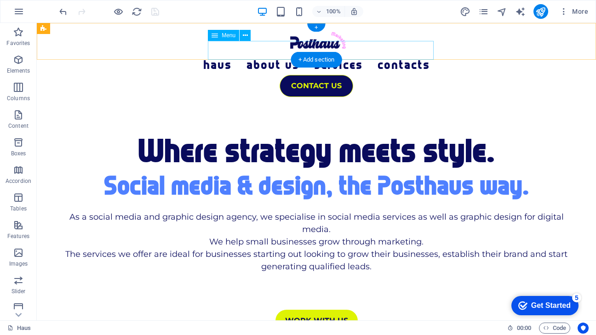
click at [232, 60] on nav "Haus About Us Services Contacts" at bounding box center [316, 69] width 537 height 19
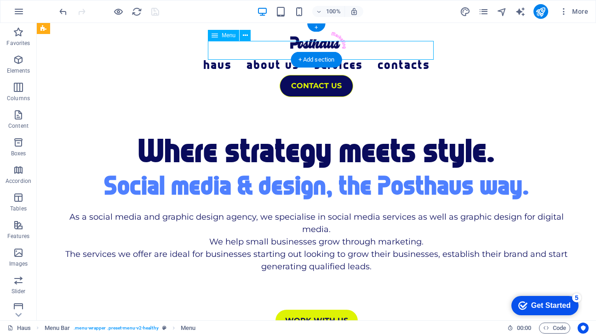
click at [232, 60] on nav "Haus About Us Services Contacts" at bounding box center [316, 69] width 537 height 19
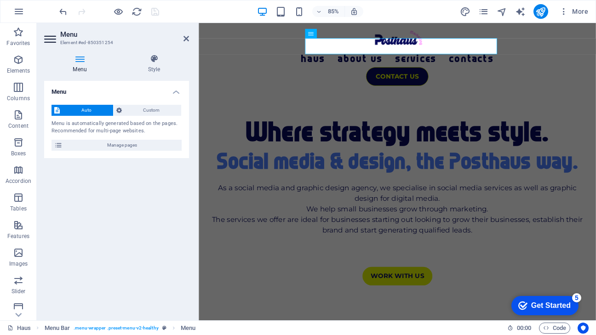
click at [347, 60] on nav "Haus About Us Services Contacts" at bounding box center [432, 69] width 467 height 19
click at [151, 113] on span "Custom" at bounding box center [152, 110] width 54 height 11
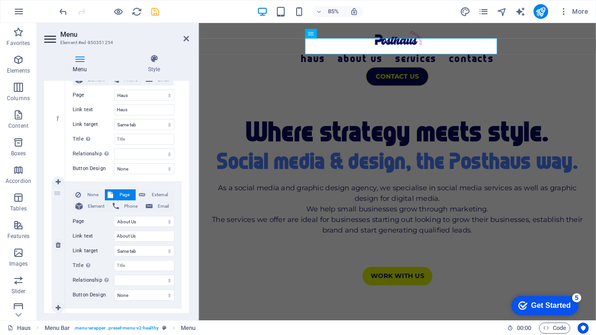
scroll to position [152, 0]
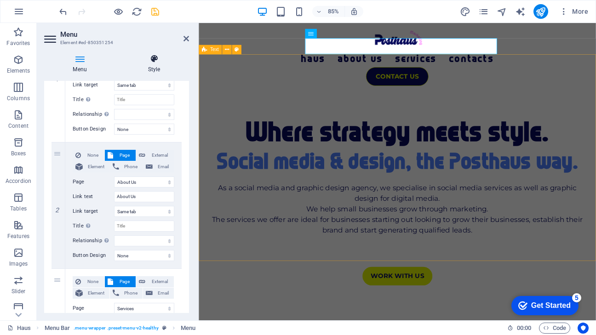
click at [154, 66] on h4 "Style" at bounding box center [154, 63] width 70 height 19
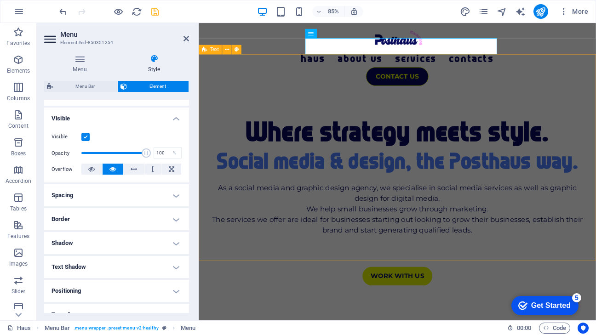
scroll to position [92, 0]
click at [173, 217] on h4 "Border" at bounding box center [116, 218] width 145 height 22
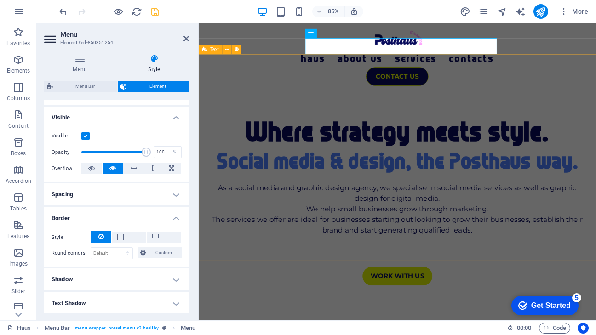
click at [178, 218] on h4 "Border" at bounding box center [116, 215] width 145 height 17
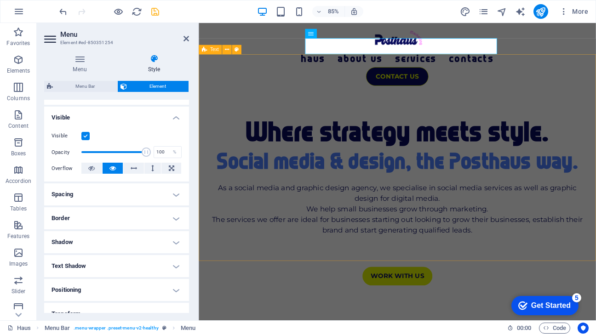
click at [178, 218] on h4 "Border" at bounding box center [116, 218] width 145 height 22
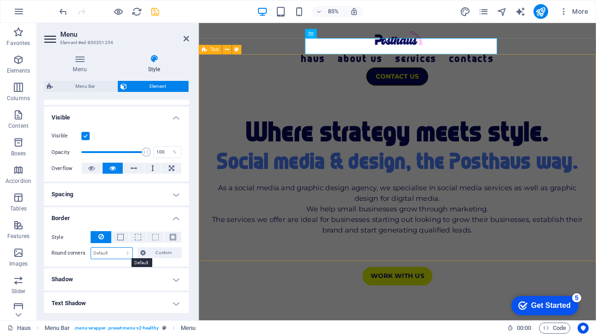
select select "px"
type input "20"
click at [133, 216] on h4 "Border" at bounding box center [116, 215] width 145 height 17
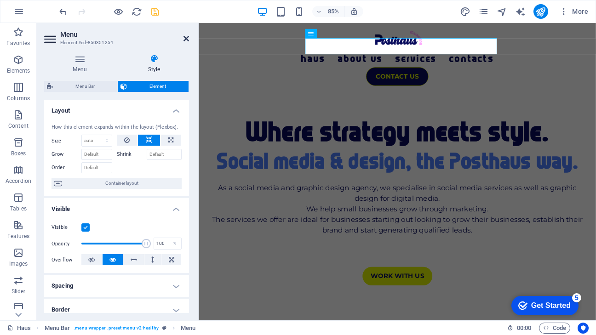
scroll to position [0, 0]
click at [188, 38] on icon at bounding box center [187, 38] width 6 height 7
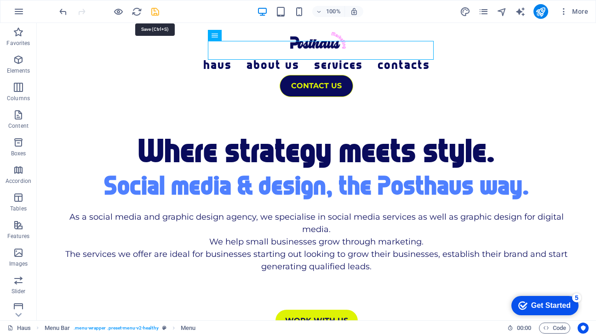
click at [149, 12] on div at bounding box center [108, 11] width 103 height 15
click at [155, 12] on icon "save" at bounding box center [155, 11] width 11 height 11
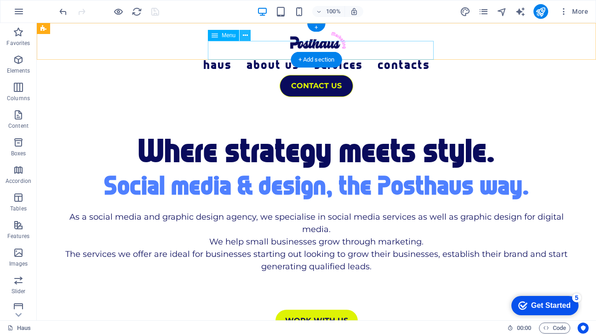
click at [245, 35] on icon at bounding box center [245, 36] width 5 height 10
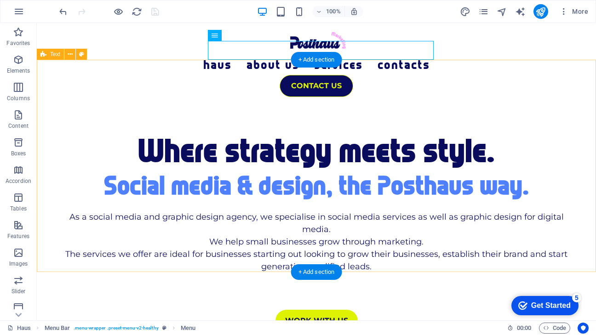
click at [262, 97] on div "Where strategy meets style. Social media & design, the Posthaus way. As a socia…" at bounding box center [316, 203] width 559 height 213
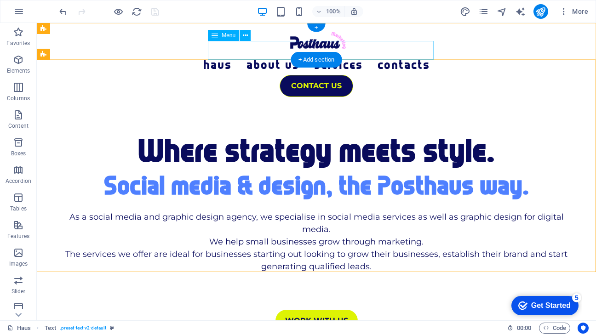
click at [226, 60] on nav "Haus About Us Services Contacts" at bounding box center [316, 69] width 537 height 19
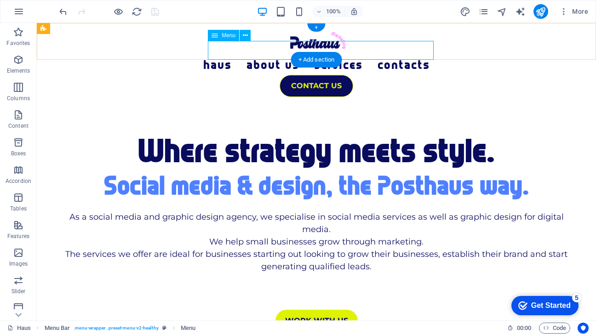
click at [231, 38] on span "Menu" at bounding box center [229, 36] width 14 height 6
click at [243, 37] on icon at bounding box center [245, 36] width 5 height 10
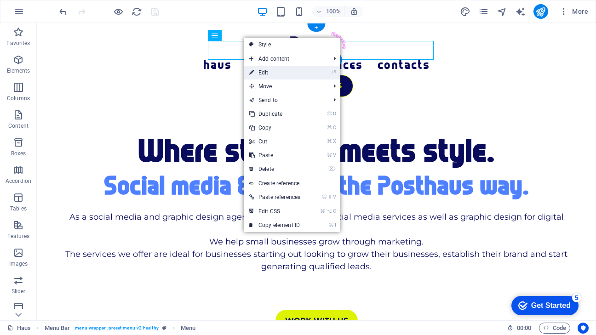
click at [296, 70] on link "⏎ Edit" at bounding box center [275, 73] width 62 height 14
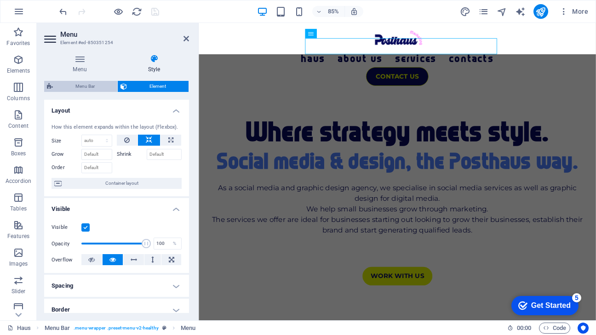
click at [92, 87] on span "Menu Bar" at bounding box center [85, 86] width 59 height 11
select select "rem"
select select "hover_border_bottom"
select select "px"
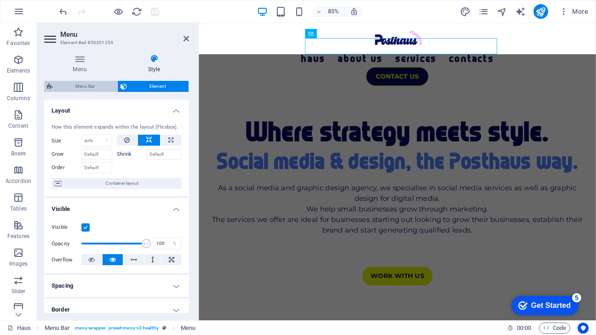
select select "rem"
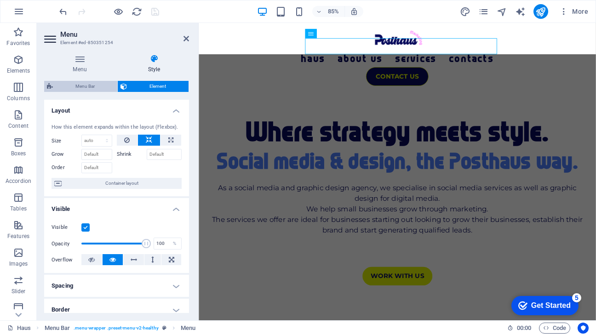
select select "link-special-font"
select select "rem"
select select "400"
select select "px"
select select "rem"
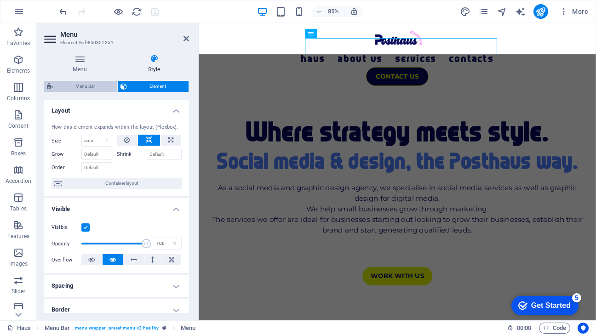
select select "px"
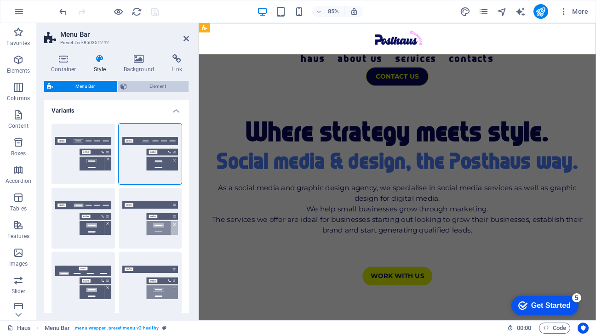
click at [146, 82] on span "Element" at bounding box center [158, 86] width 56 height 11
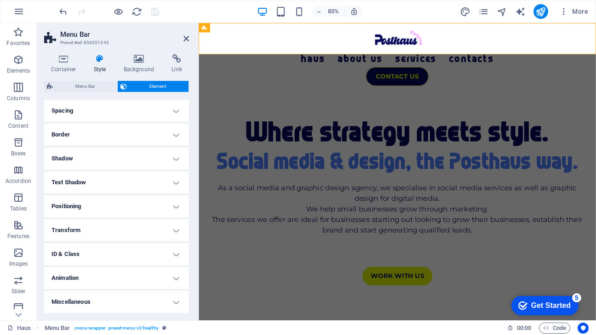
scroll to position [76, 0]
click at [173, 224] on h4 "Transform" at bounding box center [116, 231] width 145 height 22
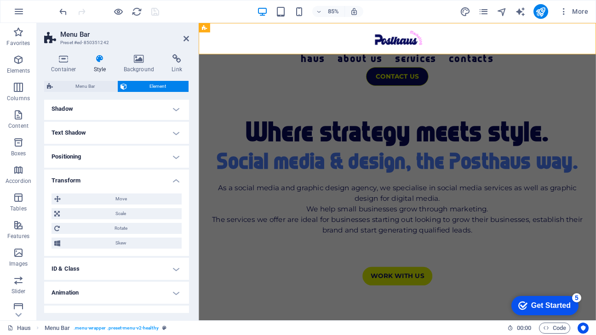
scroll to position [128, 0]
click at [174, 172] on h4 "Transform" at bounding box center [116, 176] width 145 height 17
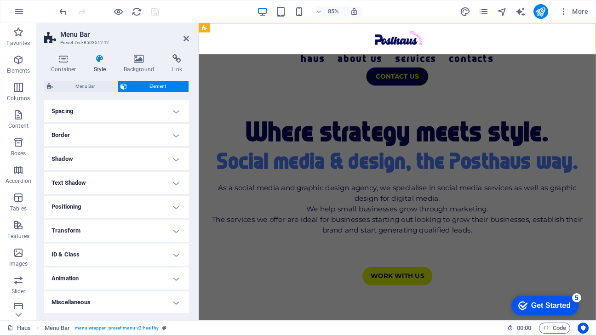
click at [172, 276] on h4 "Animation" at bounding box center [116, 279] width 145 height 22
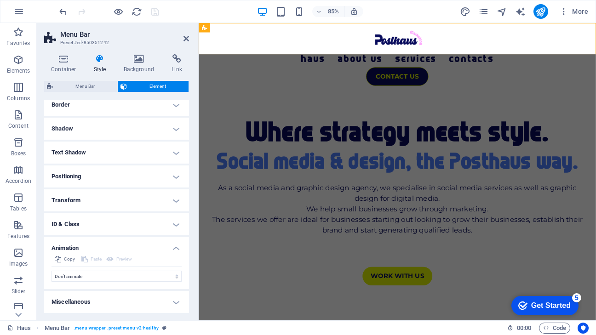
scroll to position [106, 0]
click at [175, 224] on h4 "ID & Class" at bounding box center [116, 225] width 145 height 22
click at [184, 36] on icon at bounding box center [187, 38] width 6 height 7
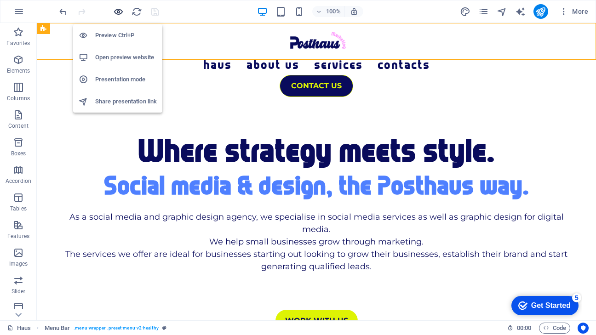
click at [119, 14] on icon "button" at bounding box center [118, 11] width 11 height 11
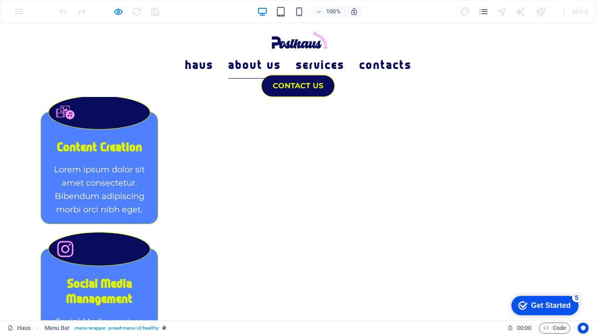
scroll to position [1046, 0]
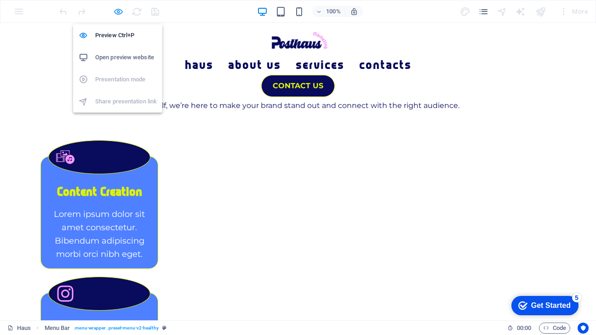
click at [120, 10] on icon "button" at bounding box center [118, 11] width 11 height 11
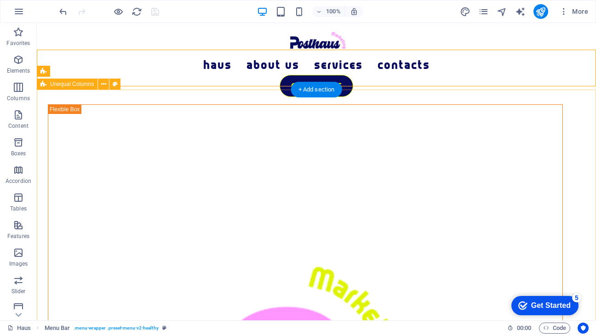
scroll to position [226, 0]
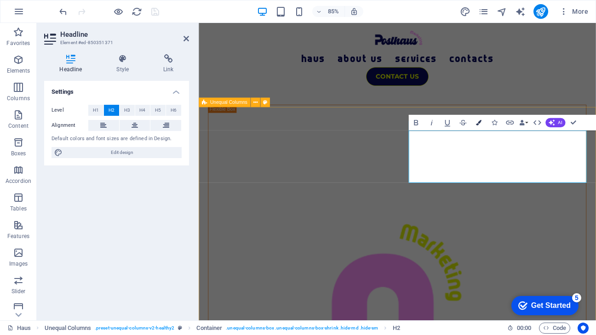
click at [478, 120] on button "Colors" at bounding box center [478, 123] width 15 height 16
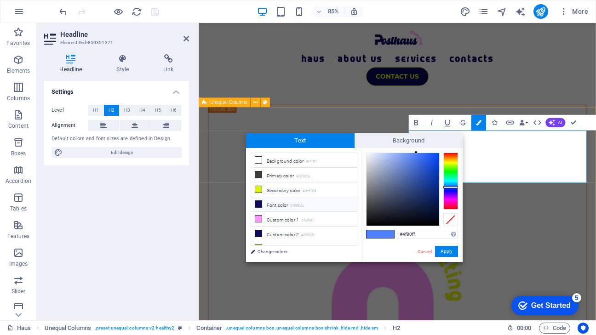
click at [281, 208] on li "Font color #090b5c" at bounding box center [304, 204] width 106 height 15
type input "#090b5c"
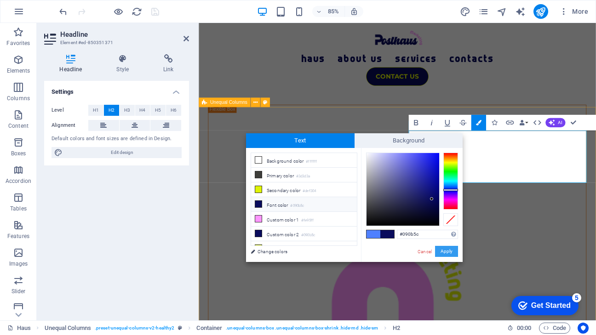
click at [447, 247] on button "Apply" at bounding box center [446, 251] width 23 height 11
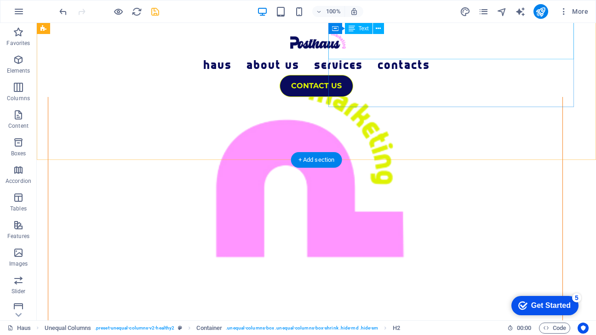
scroll to position [447, 0]
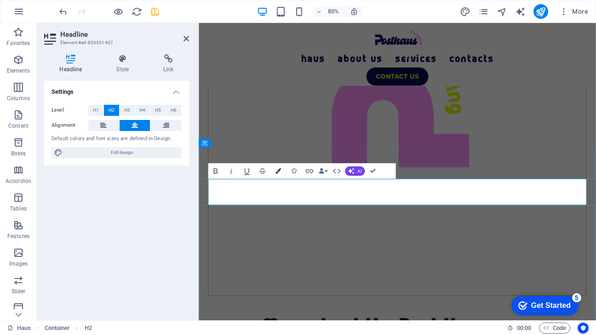
click at [279, 171] on icon "button" at bounding box center [279, 171] width 6 height 6
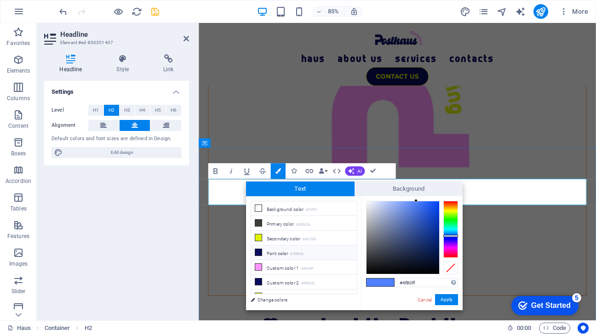
click at [286, 252] on li "Font color #090b5c" at bounding box center [304, 253] width 106 height 15
type input "#090b5c"
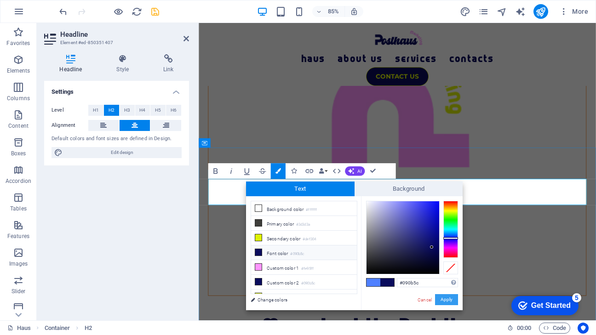
click at [444, 304] on button "Apply" at bounding box center [446, 299] width 23 height 11
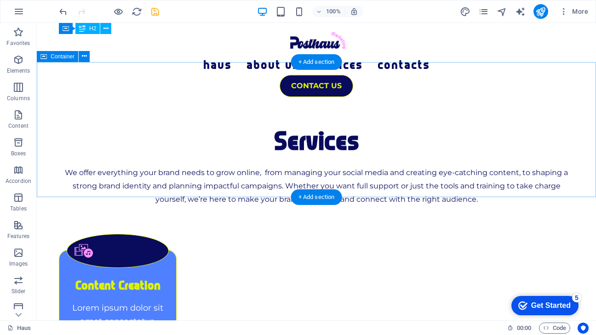
scroll to position [953, 0]
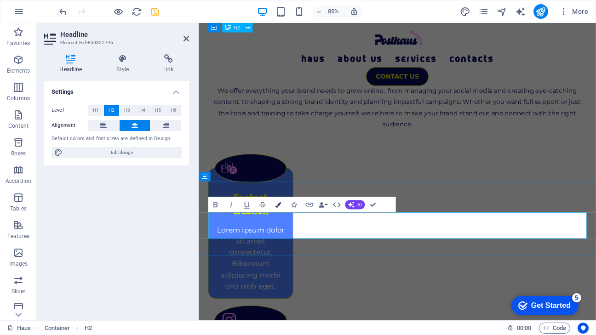
click at [277, 206] on icon "button" at bounding box center [279, 205] width 6 height 6
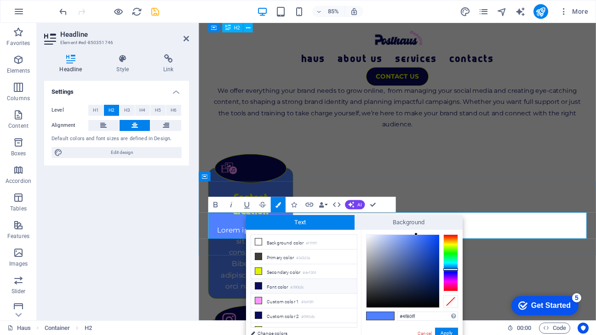
click at [286, 284] on li "Font color #090b5c" at bounding box center [304, 286] width 106 height 15
type input "#090b5c"
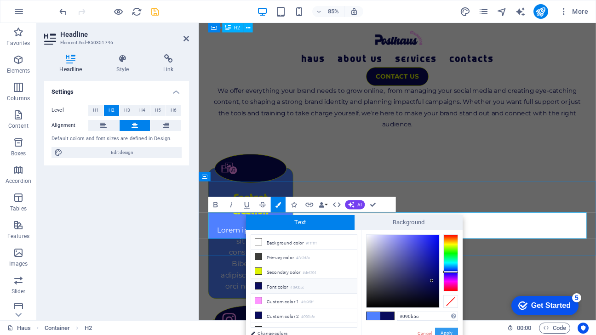
click at [443, 331] on button "Apply" at bounding box center [446, 333] width 23 height 11
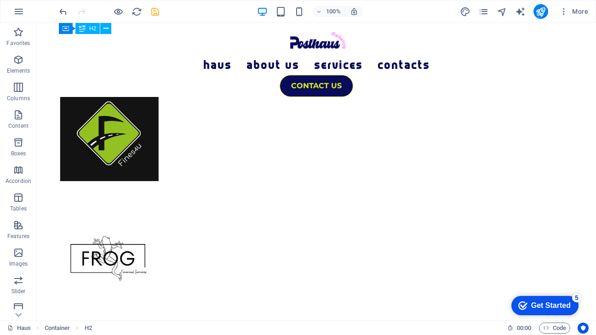
scroll to position [2104, 0]
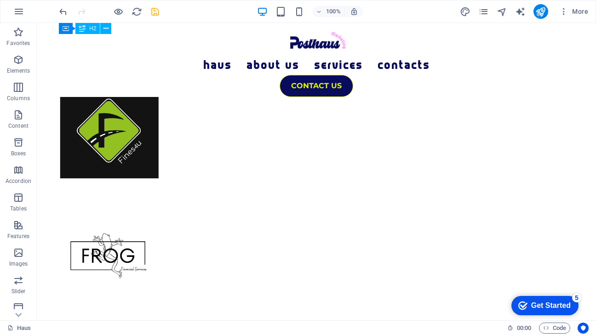
click at [155, 10] on icon "save" at bounding box center [155, 11] width 11 height 11
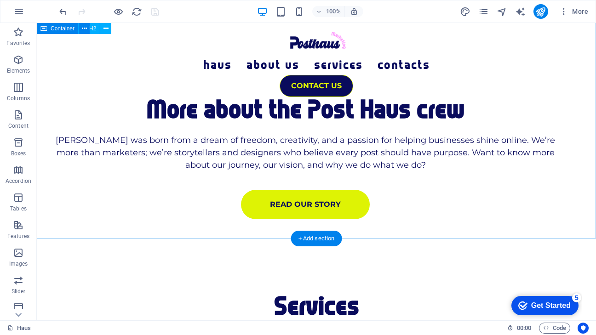
scroll to position [739, 0]
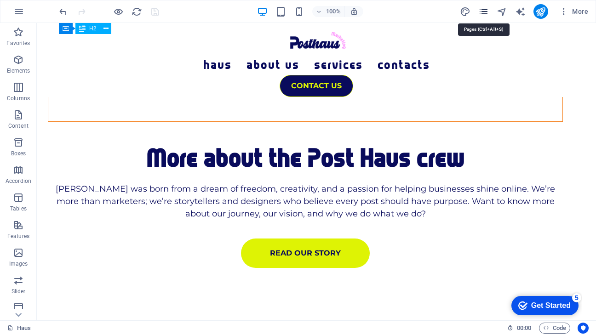
click at [486, 11] on icon "pages" at bounding box center [483, 11] width 11 height 11
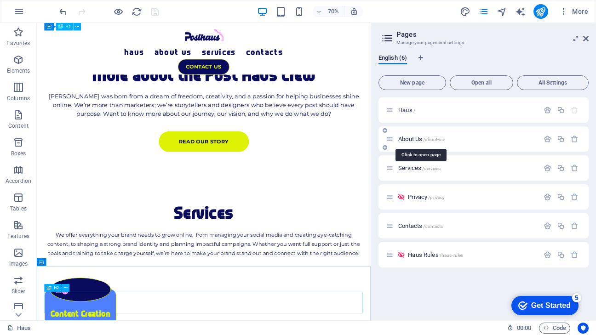
click at [443, 138] on span "/about-us" at bounding box center [433, 139] width 21 height 5
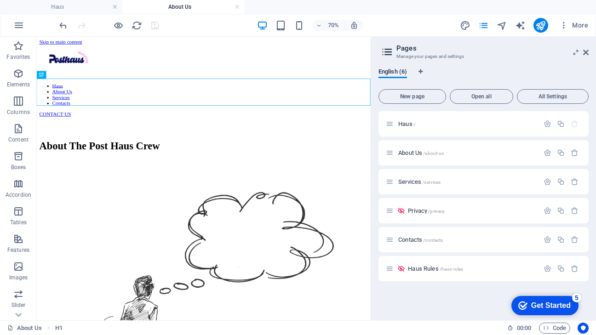
scroll to position [0, 0]
click at [432, 185] on div "Services /services" at bounding box center [462, 182] width 153 height 11
click at [400, 181] on span "Services /services" at bounding box center [419, 181] width 42 height 7
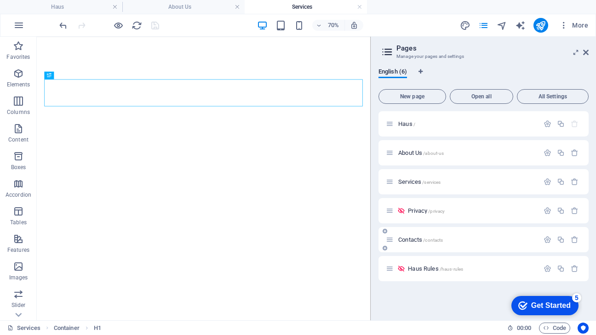
click at [401, 240] on span "Contacts /contacts" at bounding box center [420, 239] width 45 height 7
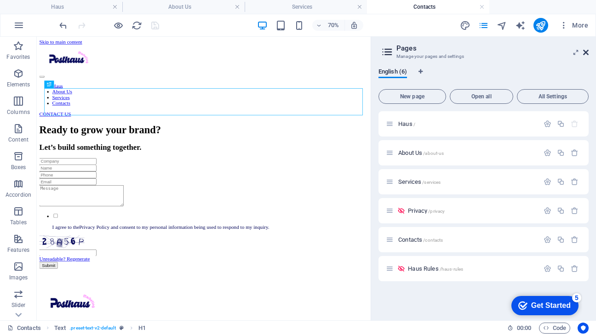
click at [584, 49] on icon at bounding box center [586, 52] width 6 height 7
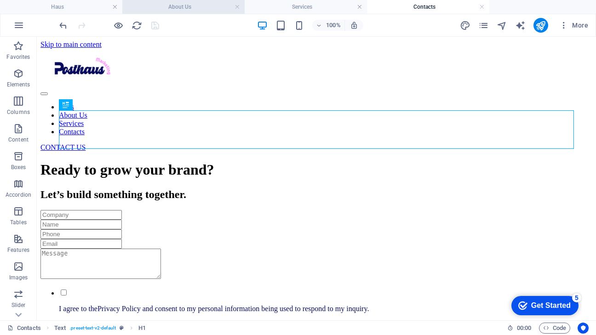
click at [176, 6] on h4 "About Us" at bounding box center [183, 7] width 122 height 10
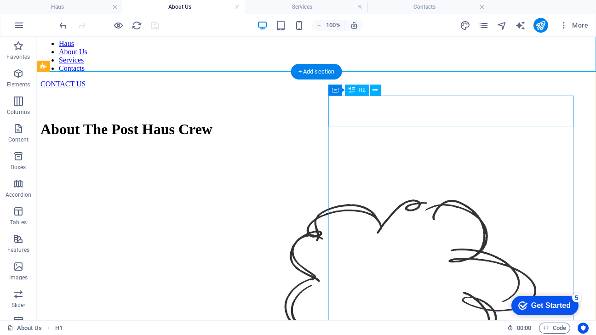
scroll to position [66, 0]
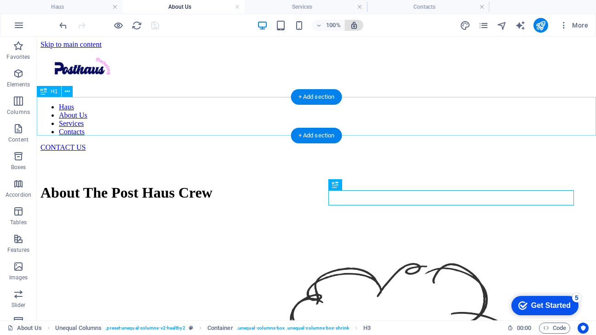
scroll to position [0, 0]
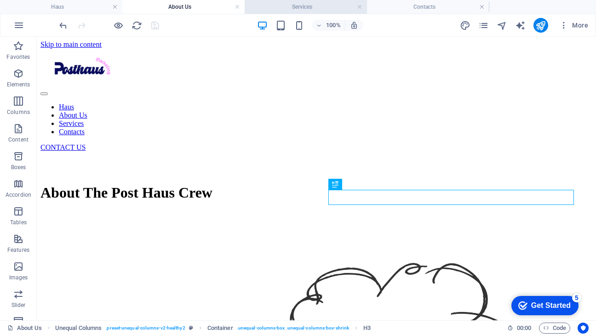
click at [316, 4] on h4 "Services" at bounding box center [306, 7] width 122 height 10
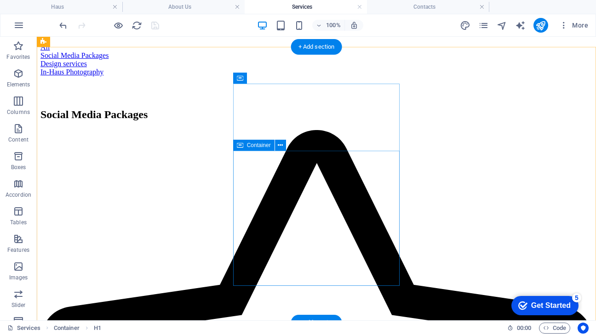
scroll to position [198, 0]
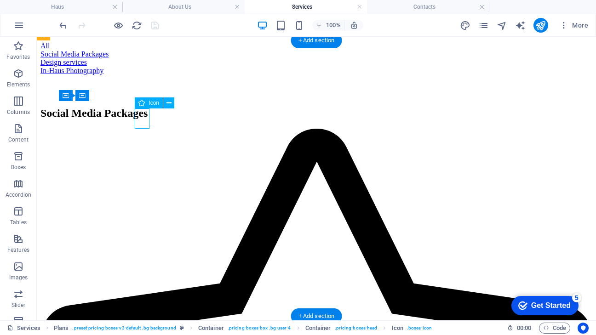
select select "xMidYMid"
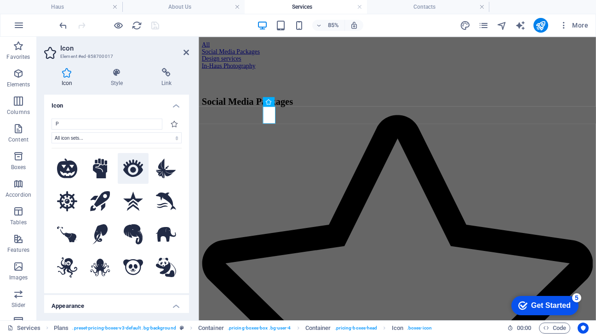
type input "P"
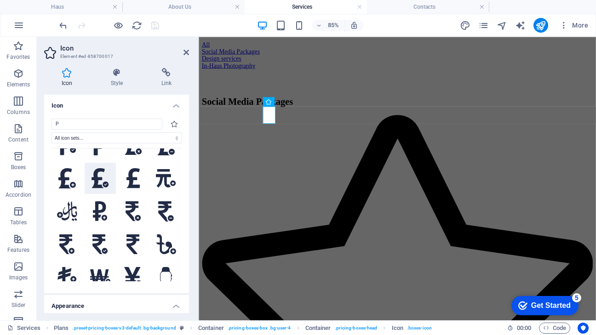
scroll to position [717, 0]
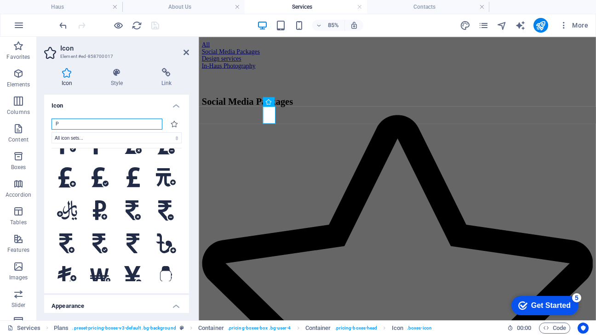
drag, startPoint x: 75, startPoint y: 123, endPoint x: 46, endPoint y: 123, distance: 29.0
click at [46, 123] on div "P All icon sets... IcoFont Ionicons FontAwesome Brands FontAwesome Duotone Font…" at bounding box center [116, 202] width 145 height 182
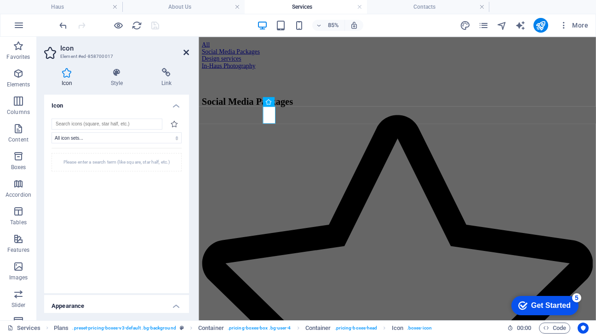
click at [188, 50] on icon at bounding box center [187, 52] width 6 height 7
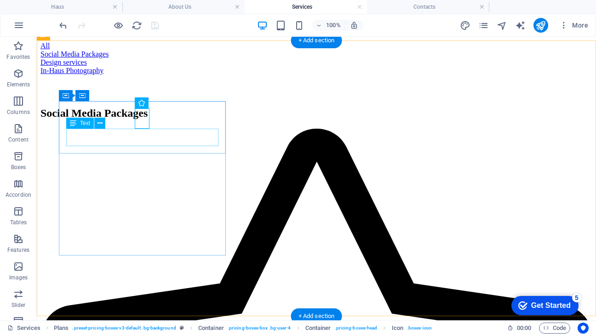
select select "xMidYMid"
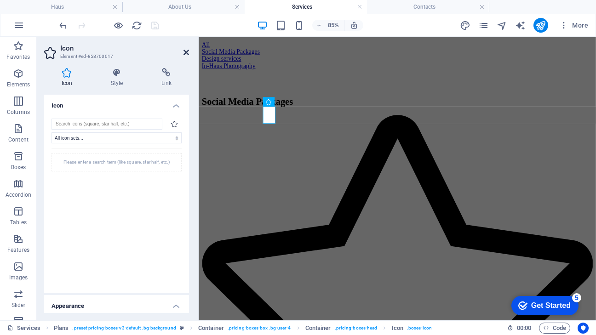
click at [184, 52] on icon at bounding box center [187, 52] width 6 height 7
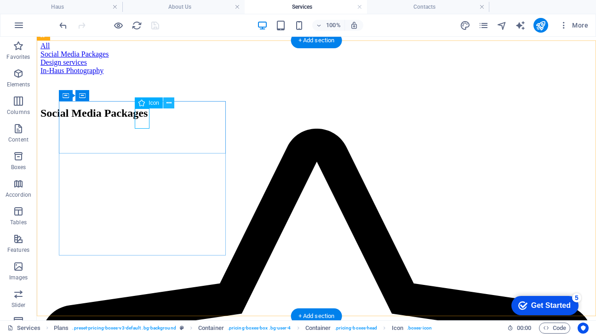
click at [167, 102] on icon at bounding box center [169, 103] width 5 height 10
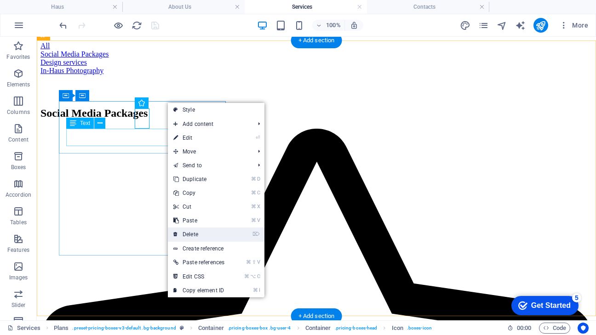
click at [197, 237] on link "⌦ Delete" at bounding box center [199, 235] width 62 height 14
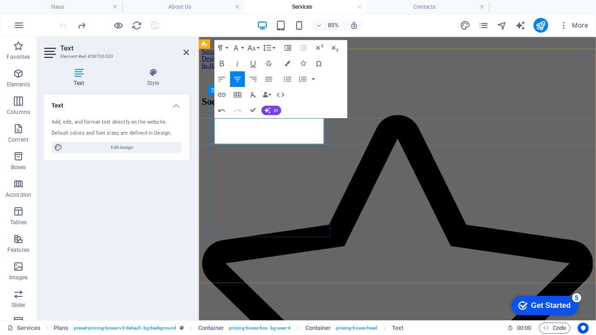
drag, startPoint x: 290, startPoint y: 138, endPoint x: 272, endPoint y: 138, distance: 18.4
click at [238, 47] on icon "button" at bounding box center [235, 47] width 9 height 9
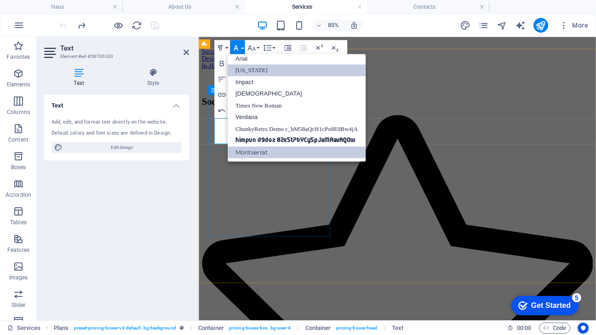
scroll to position [5, 0]
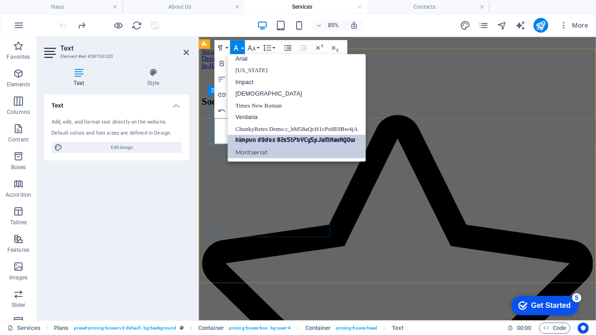
click at [273, 137] on link "himpun d9doz 82e5tPbYCy5pJaMAavAQ0w" at bounding box center [297, 141] width 138 height 12
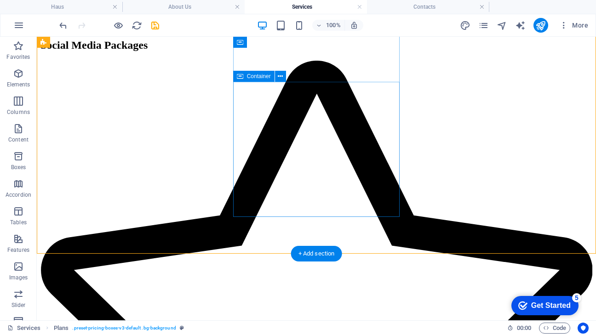
scroll to position [259, 0]
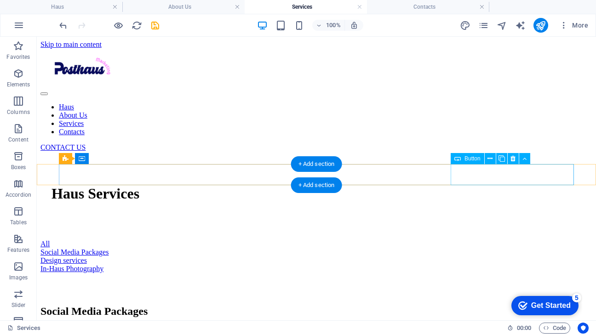
scroll to position [0, 0]
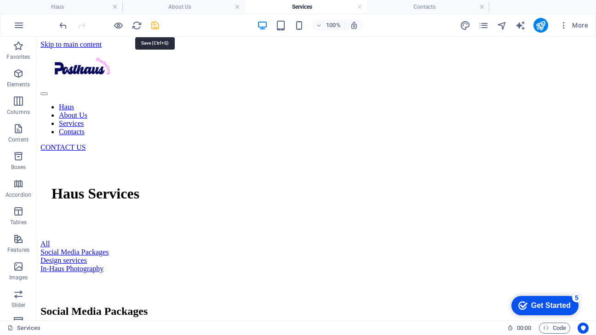
click at [157, 25] on icon "save" at bounding box center [155, 25] width 11 height 11
click at [417, 12] on li "Contacts" at bounding box center [428, 7] width 122 height 14
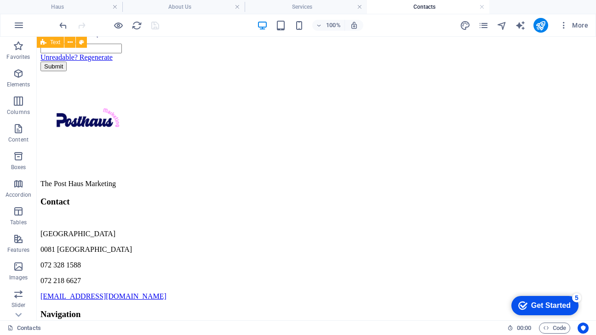
scroll to position [298, 0]
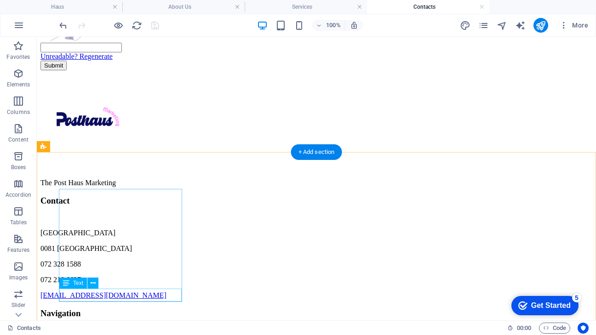
click at [159, 187] on div "The Post Haus Marketing" at bounding box center [316, 183] width 552 height 8
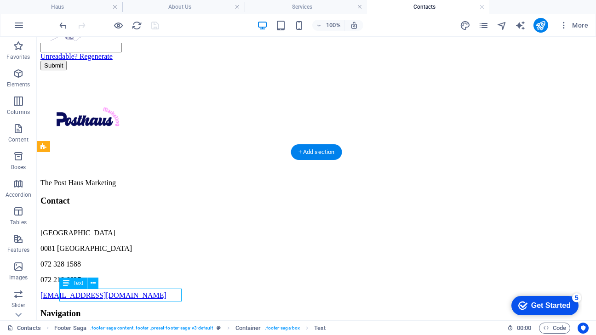
click at [159, 187] on div "The Post Haus Marketing" at bounding box center [316, 183] width 552 height 8
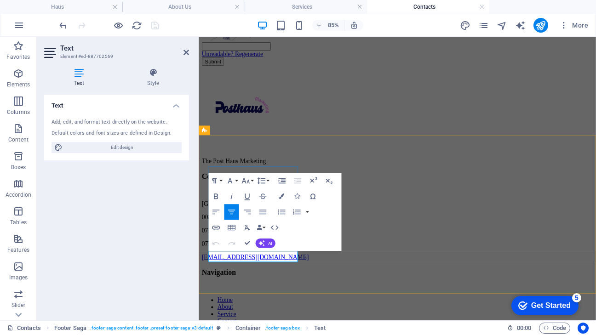
click at [310, 187] on p "The Post Haus Marketing" at bounding box center [432, 183] width 460 height 8
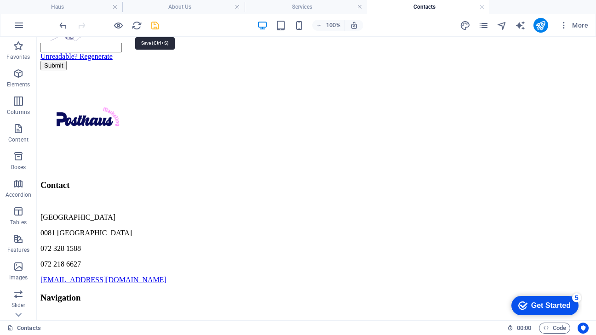
click at [156, 26] on icon "save" at bounding box center [155, 25] width 11 height 11
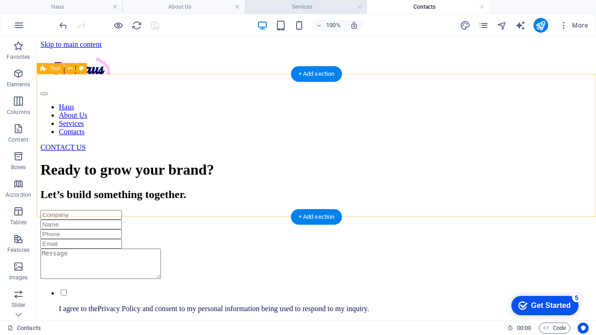
scroll to position [0, 0]
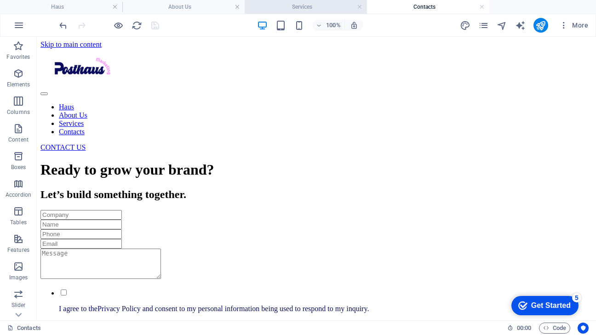
click at [328, 8] on h4 "Services" at bounding box center [306, 7] width 122 height 10
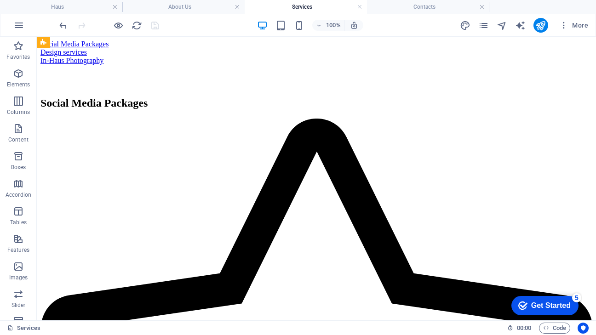
scroll to position [108, 0]
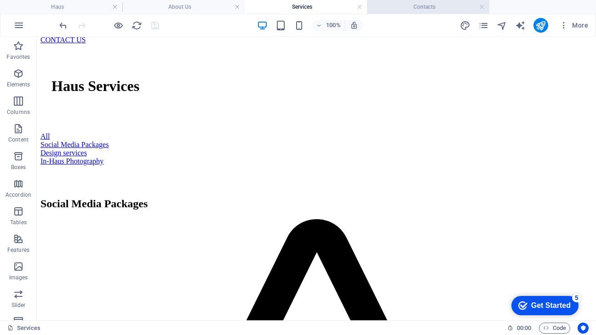
click at [409, 6] on h4 "Contacts" at bounding box center [428, 7] width 122 height 10
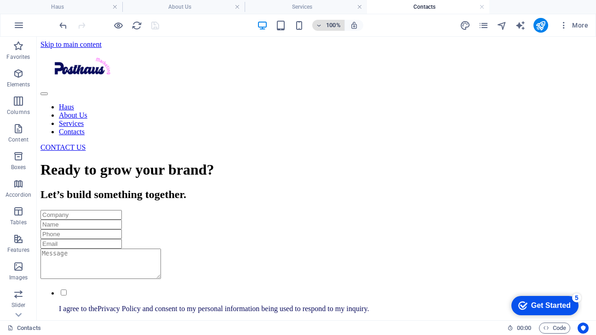
scroll to position [0, 0]
click at [295, 5] on h4 "Services" at bounding box center [306, 7] width 122 height 10
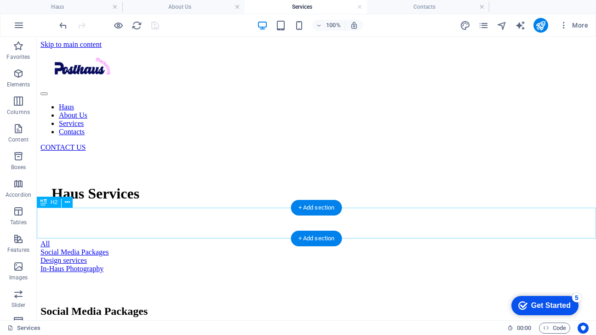
click at [282, 305] on div "Social Media Packages" at bounding box center [316, 311] width 552 height 12
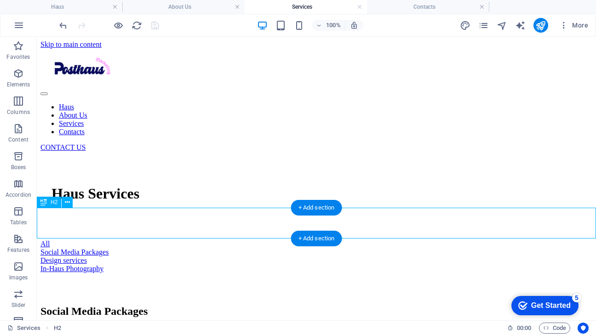
click at [282, 305] on div "Social Media Packages" at bounding box center [316, 311] width 552 height 12
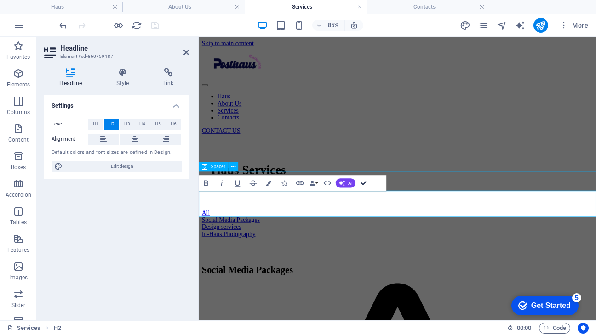
drag, startPoint x: 366, startPoint y: 181, endPoint x: 327, endPoint y: 144, distance: 54.0
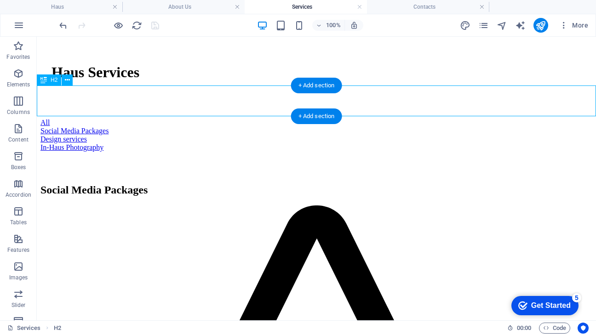
scroll to position [122, 0]
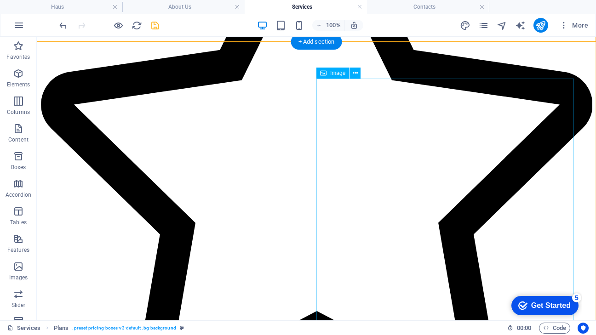
scroll to position [447, 0]
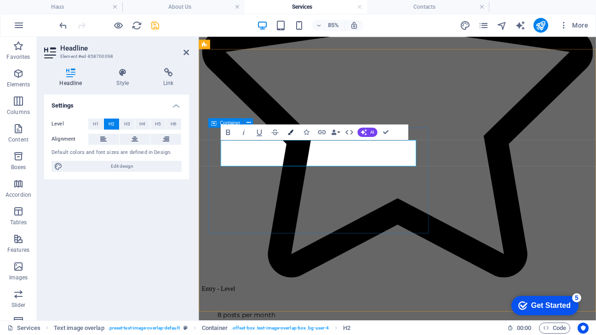
click at [289, 135] on button "Colors" at bounding box center [290, 132] width 15 height 16
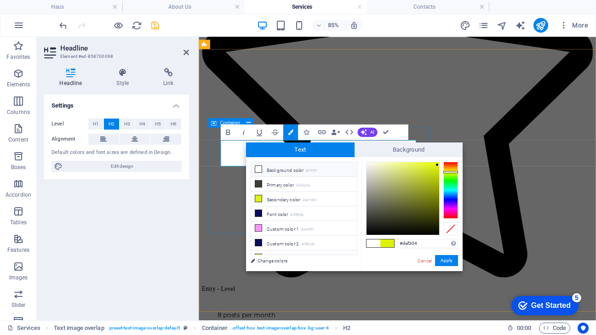
click at [282, 171] on li "Background color #ffffff" at bounding box center [304, 169] width 106 height 15
type input "#ffffff"
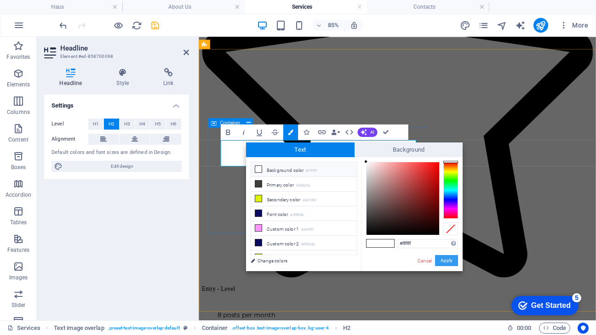
click at [446, 259] on button "Apply" at bounding box center [446, 260] width 23 height 11
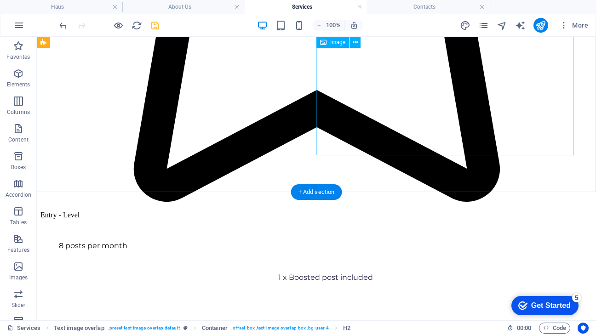
scroll to position [659, 0]
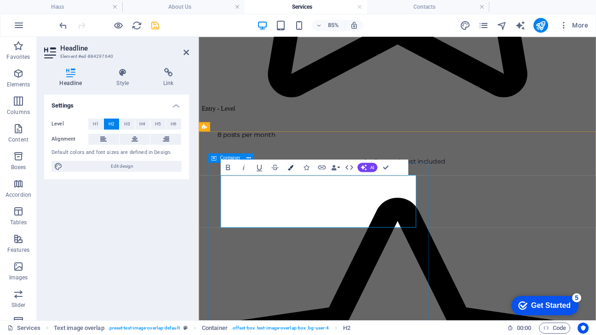
click at [290, 170] on icon "button" at bounding box center [291, 168] width 6 height 6
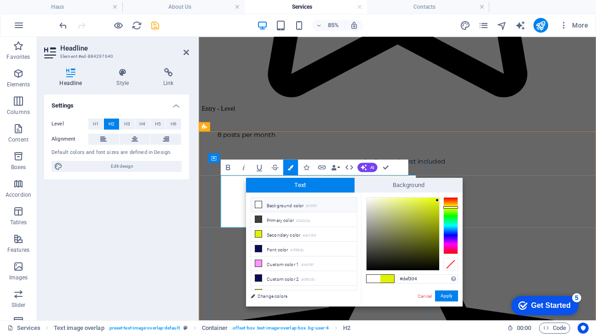
click at [281, 201] on li "Background color #ffffff" at bounding box center [304, 205] width 106 height 15
type input "#ffffff"
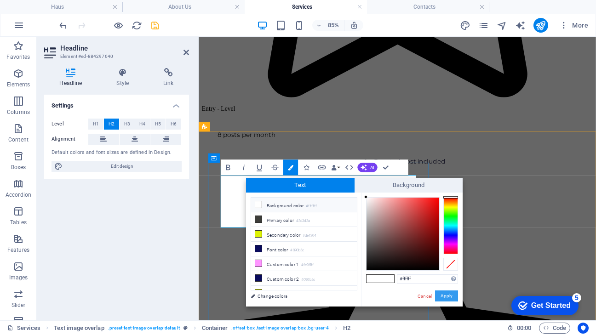
click at [443, 298] on button "Apply" at bounding box center [446, 296] width 23 height 11
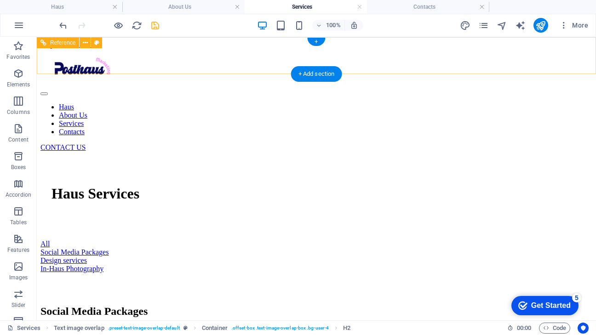
scroll to position [0, 0]
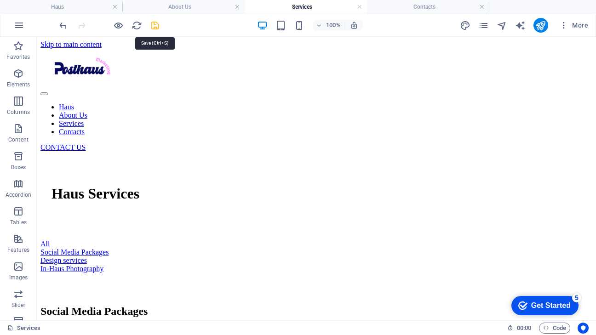
click at [156, 25] on icon "save" at bounding box center [155, 25] width 11 height 11
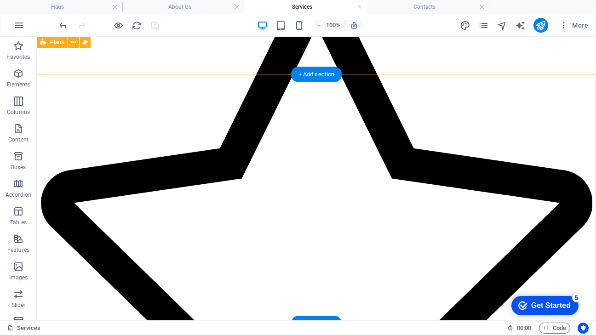
scroll to position [44, 0]
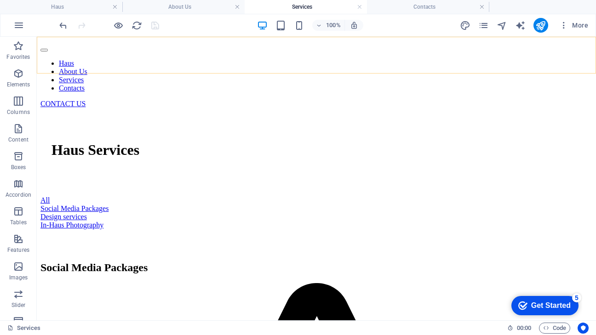
click at [371, 46] on div "Haus About Us Services Contacts CONTACT US" at bounding box center [316, 56] width 552 height 103
select select "rem"
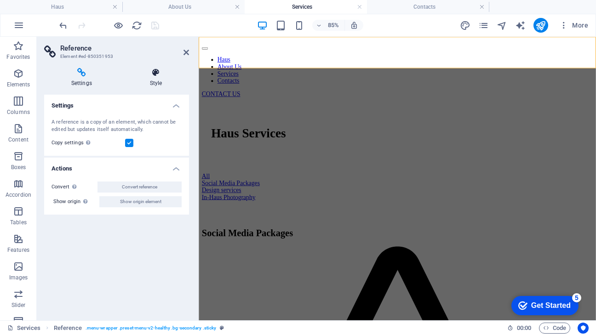
click at [157, 79] on h4 "Style" at bounding box center [156, 77] width 66 height 19
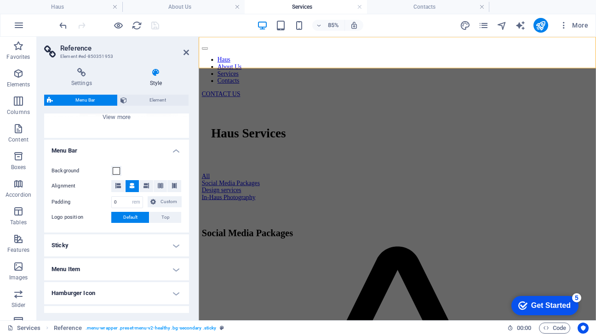
scroll to position [121, 0]
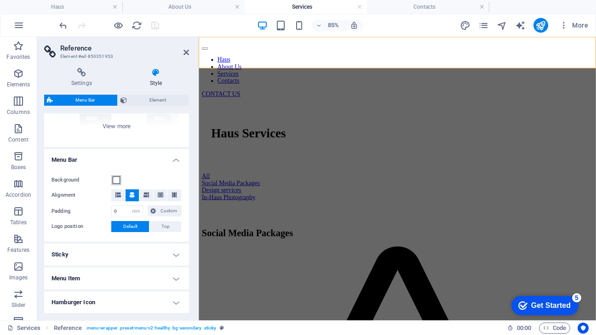
click at [115, 183] on span at bounding box center [116, 180] width 7 height 7
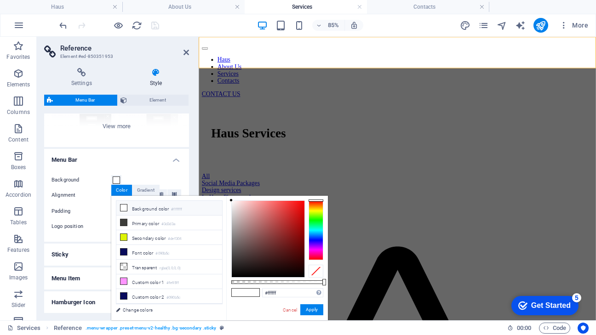
click at [138, 207] on li "Background color #ffffff" at bounding box center [169, 208] width 106 height 15
click at [312, 310] on button "Apply" at bounding box center [311, 310] width 23 height 11
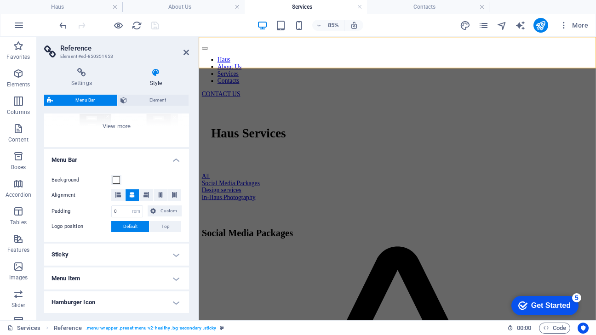
click at [172, 158] on h4 "Menu Bar" at bounding box center [116, 157] width 145 height 17
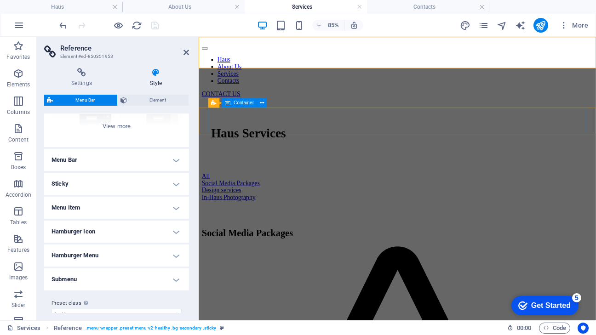
click at [183, 49] on h2 "Reference" at bounding box center [124, 48] width 129 height 8
click at [186, 52] on icon at bounding box center [187, 52] width 6 height 7
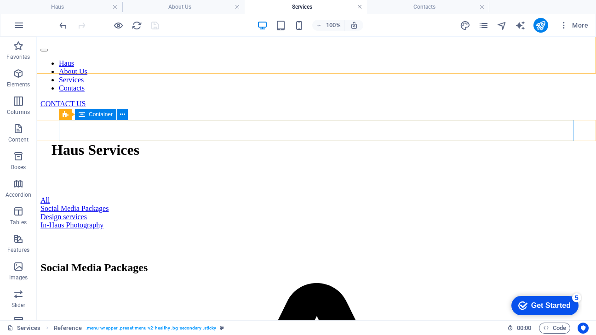
click at [358, 8] on link at bounding box center [360, 7] width 6 height 9
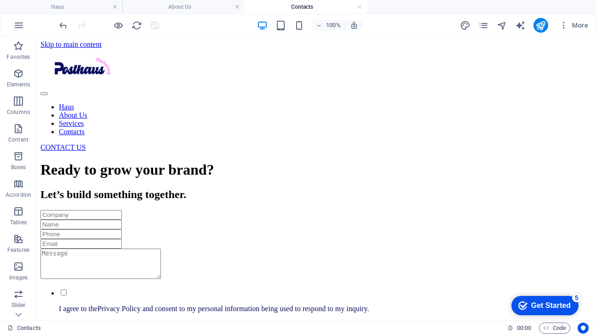
scroll to position [0, 0]
click at [358, 9] on link at bounding box center [360, 7] width 6 height 9
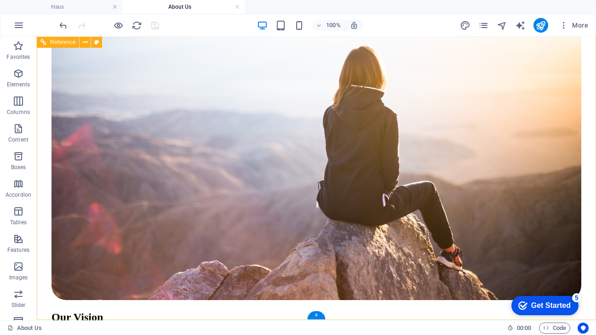
scroll to position [1004, 0]
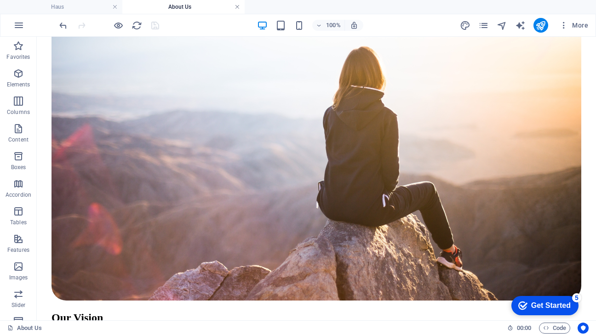
click at [237, 6] on link at bounding box center [238, 7] width 6 height 9
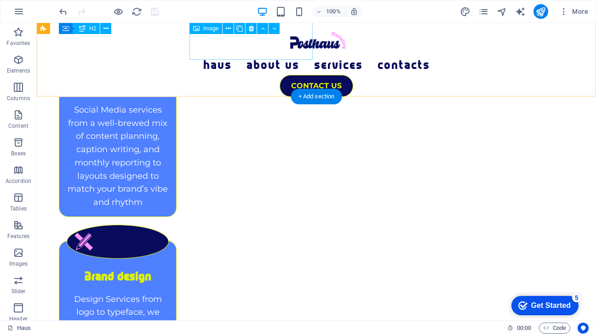
scroll to position [1288, 0]
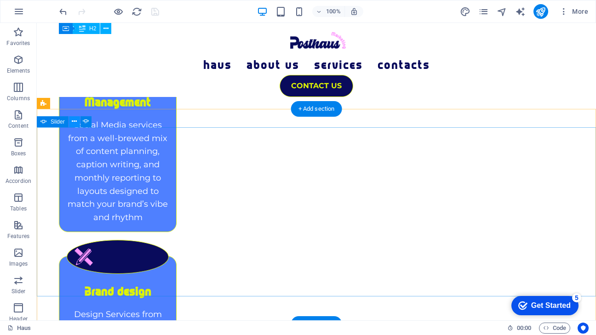
click at [74, 121] on icon at bounding box center [74, 122] width 5 height 10
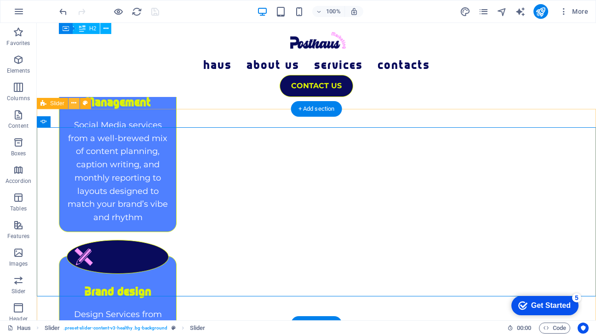
click at [73, 107] on icon at bounding box center [73, 103] width 5 height 10
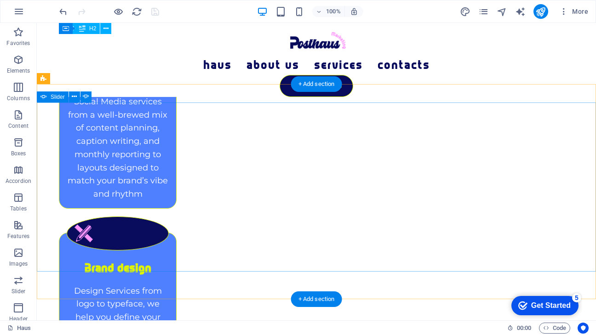
scroll to position [1315, 0]
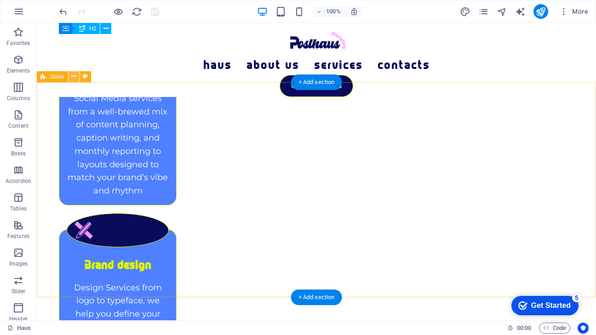
click at [73, 78] on icon at bounding box center [73, 77] width 5 height 10
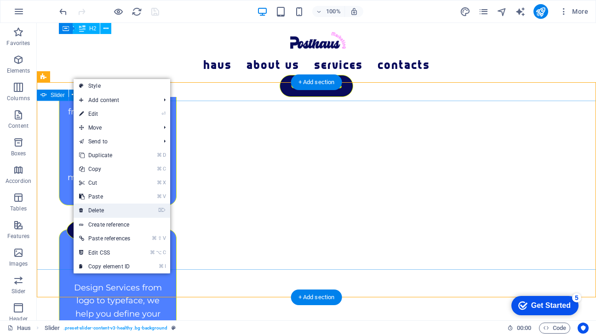
click at [108, 213] on link "⌦ Delete" at bounding box center [105, 211] width 62 height 14
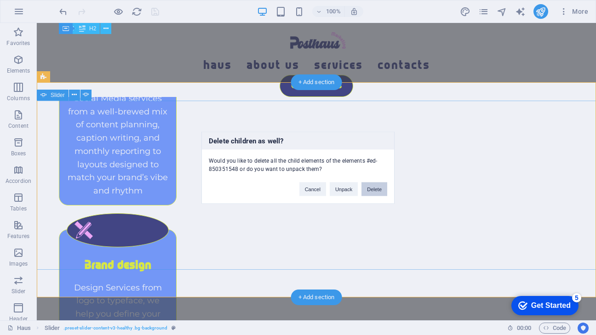
click at [378, 188] on button "Delete" at bounding box center [375, 189] width 26 height 14
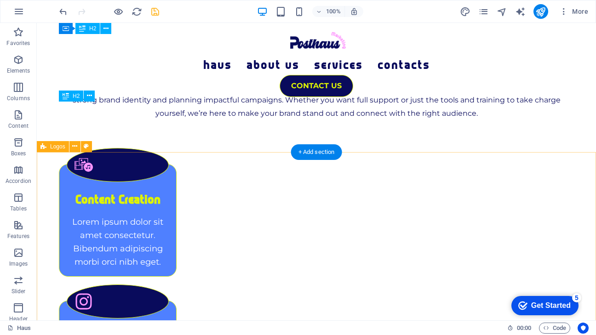
scroll to position [1037, 0]
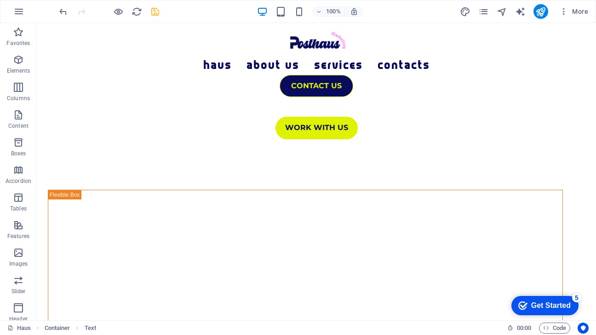
scroll to position [114, 0]
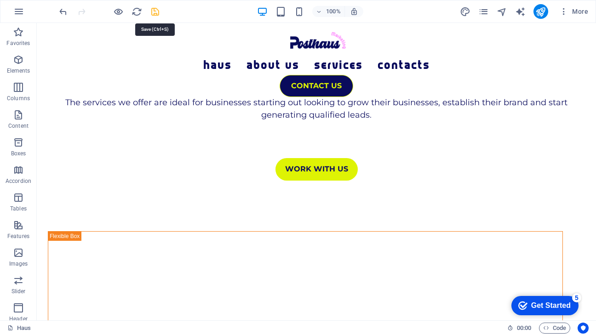
click at [155, 11] on icon "save" at bounding box center [155, 11] width 11 height 11
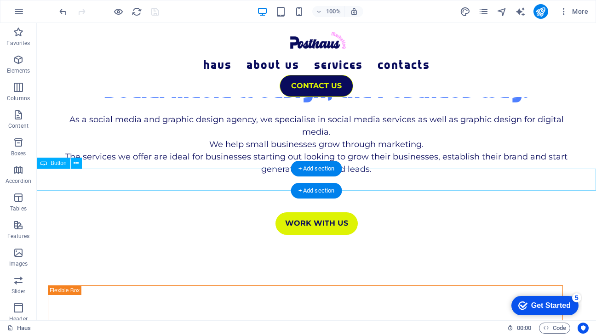
scroll to position [47, 0]
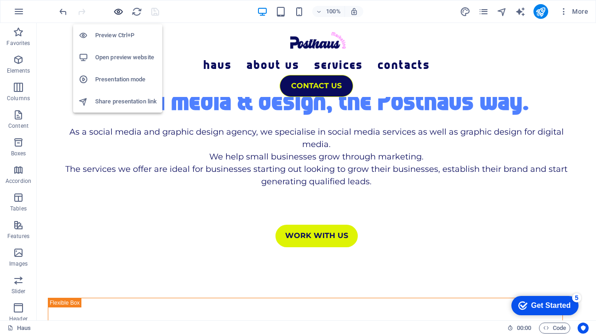
click at [119, 12] on icon "button" at bounding box center [118, 11] width 11 height 11
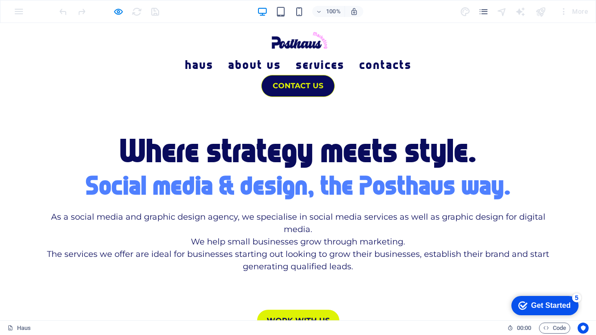
scroll to position [0, 0]
click at [212, 60] on link "Haus" at bounding box center [199, 69] width 29 height 18
click at [254, 60] on link "About Us" at bounding box center [254, 69] width 53 height 18
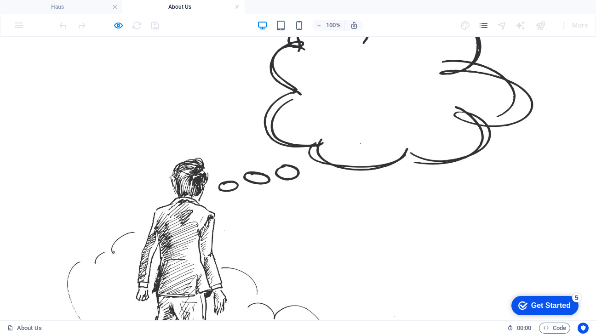
scroll to position [224, 0]
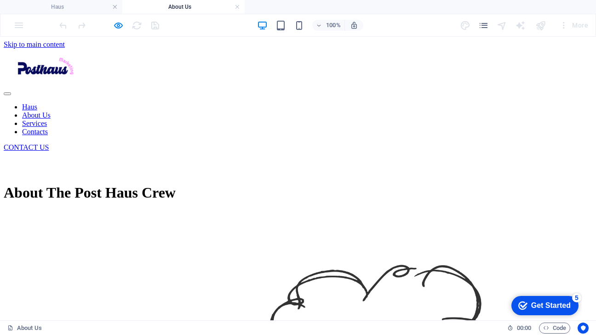
scroll to position [0, 0]
click at [312, 103] on nav "Haus About Us Services Contacts" at bounding box center [298, 119] width 589 height 33
click at [322, 103] on nav "Haus About Us Services Contacts" at bounding box center [298, 119] width 589 height 33
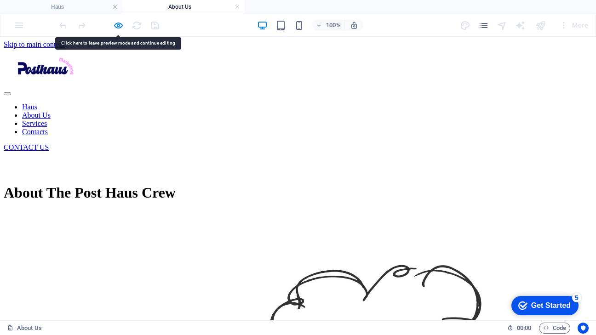
click at [323, 103] on nav "Haus About Us Services Contacts" at bounding box center [298, 119] width 589 height 33
click at [391, 103] on nav "Haus About Us Services Contacts" at bounding box center [298, 119] width 589 height 33
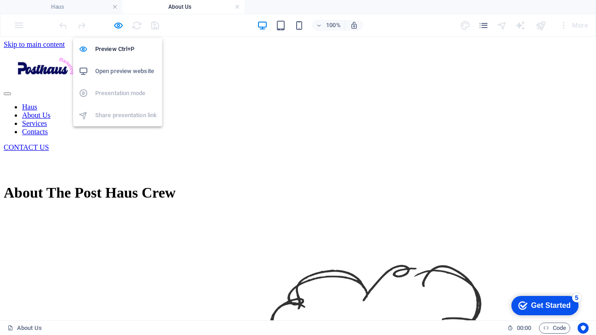
click at [111, 71] on h6 "Open preview website" at bounding box center [126, 71] width 62 height 11
click at [118, 26] on icon "button" at bounding box center [118, 25] width 11 height 11
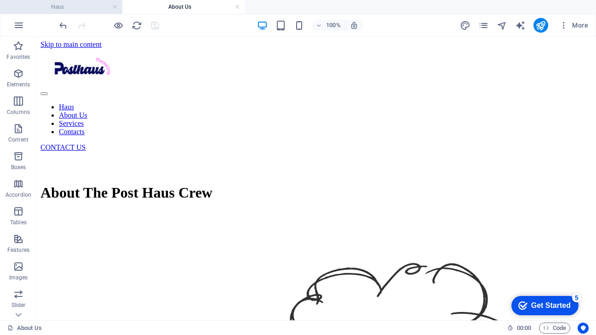
click at [73, 4] on h4 "Haus" at bounding box center [61, 7] width 122 height 10
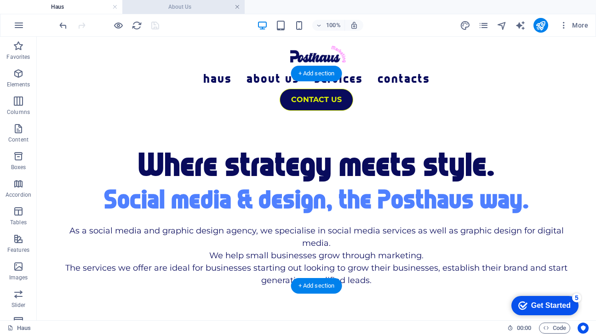
click at [239, 6] on link at bounding box center [238, 7] width 6 height 9
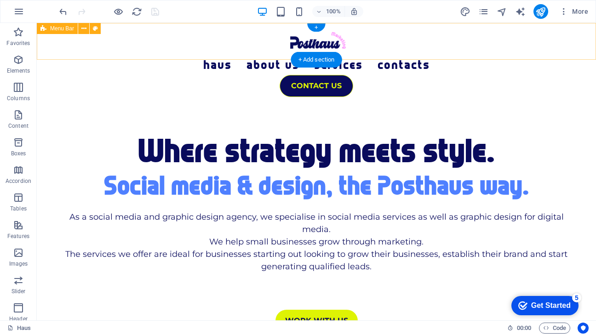
click at [186, 43] on div "Haus About Us Services Contacts CONTACT US" at bounding box center [316, 60] width 559 height 74
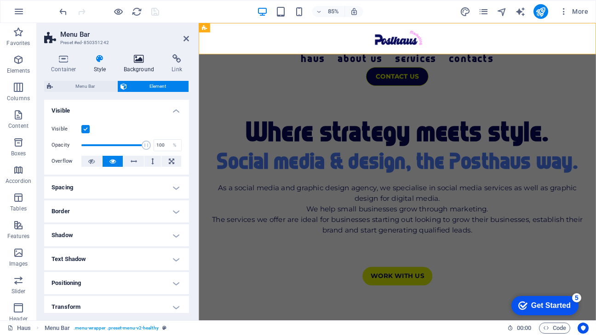
click at [137, 68] on h4 "Background" at bounding box center [141, 63] width 48 height 19
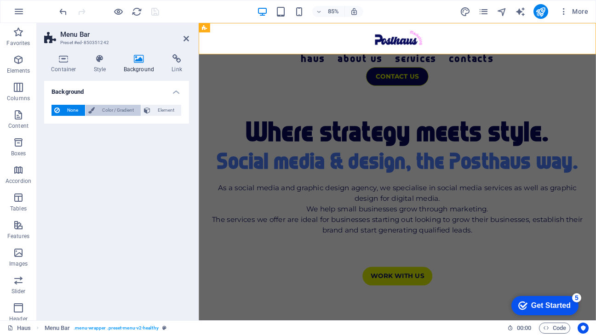
click at [107, 109] on span "Color / Gradient" at bounding box center [118, 110] width 40 height 11
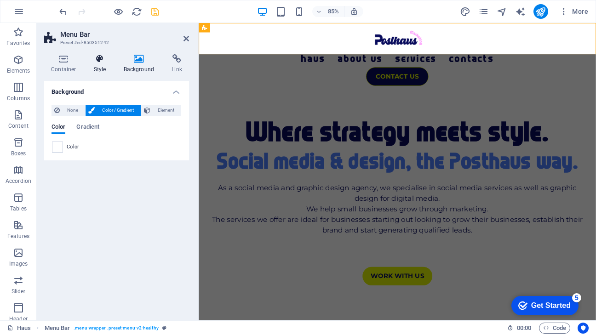
click at [103, 66] on h4 "Style" at bounding box center [102, 63] width 30 height 19
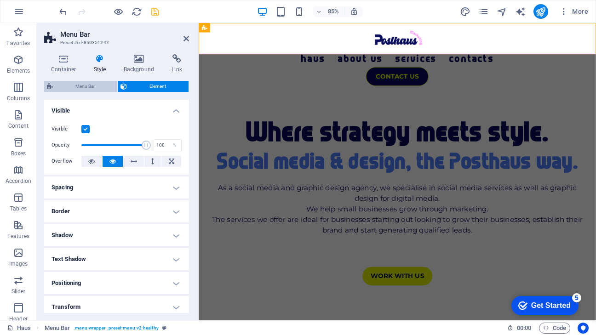
click at [98, 89] on span "Menu Bar" at bounding box center [85, 86] width 59 height 11
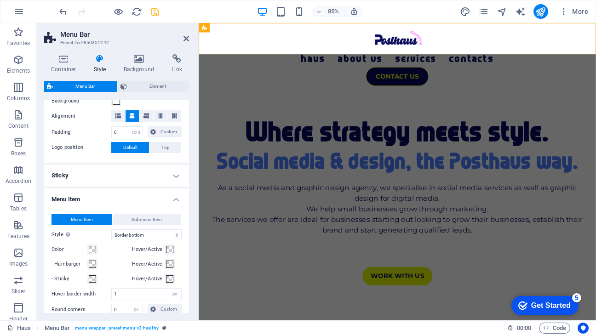
scroll to position [320, 0]
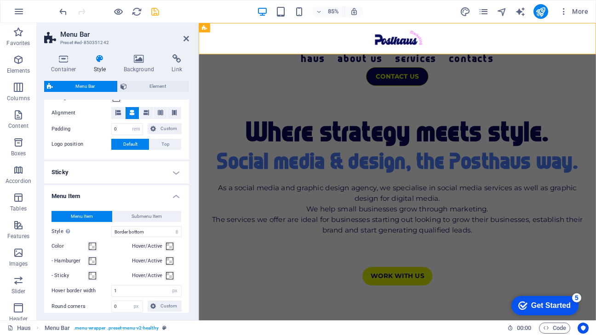
click at [169, 175] on h4 "Sticky" at bounding box center [116, 172] width 145 height 22
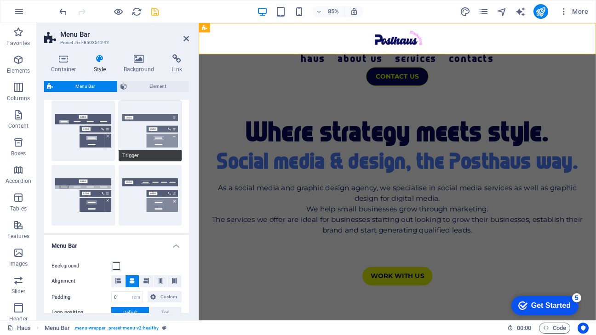
scroll to position [80, 0]
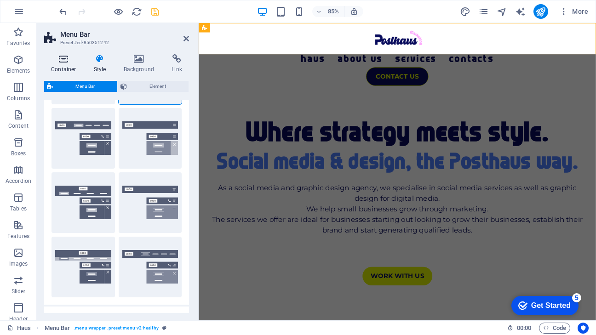
click at [65, 59] on icon at bounding box center [63, 58] width 39 height 9
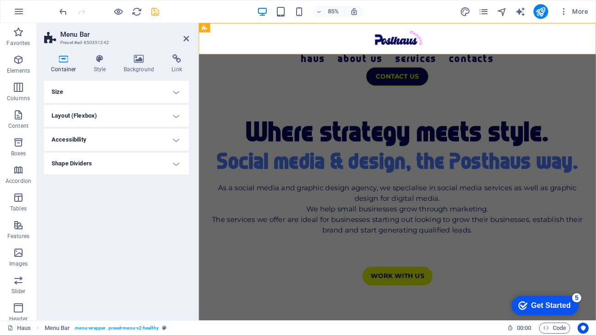
click at [178, 116] on h4 "Layout (Flexbox)" at bounding box center [116, 116] width 145 height 22
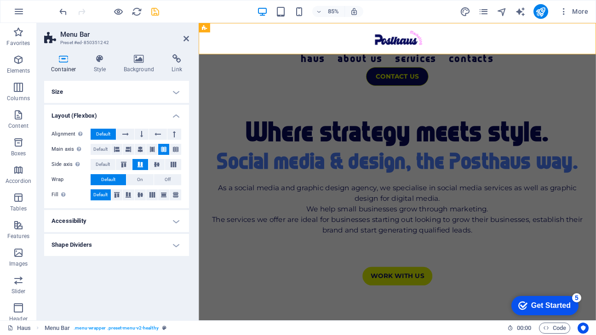
click at [173, 90] on h4 "Size" at bounding box center [116, 92] width 145 height 22
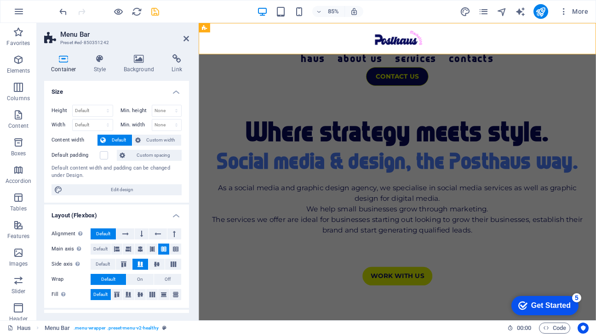
scroll to position [42, 0]
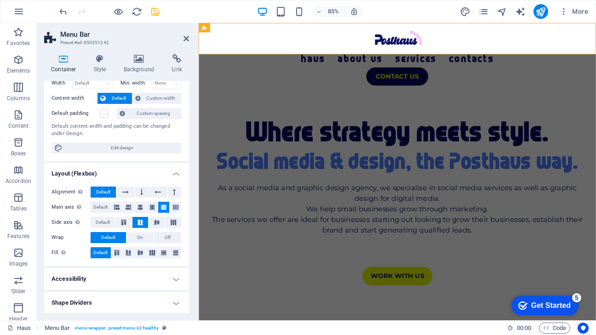
click at [171, 300] on h4 "Shape Dividers" at bounding box center [116, 303] width 145 height 22
click at [175, 301] on h4 "Shape Dividers" at bounding box center [116, 300] width 145 height 17
click at [172, 274] on h4 "Accessibility" at bounding box center [116, 279] width 145 height 22
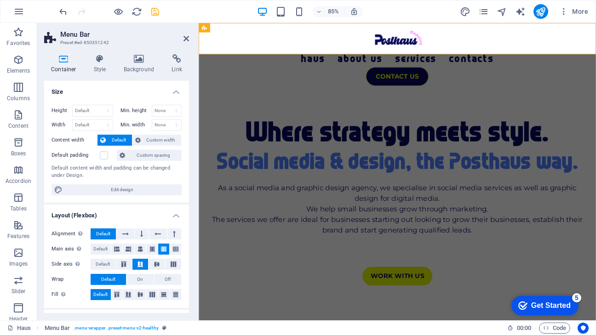
scroll to position [0, 0]
click at [184, 40] on icon at bounding box center [187, 38] width 6 height 7
